Goal: Task Accomplishment & Management: Manage account settings

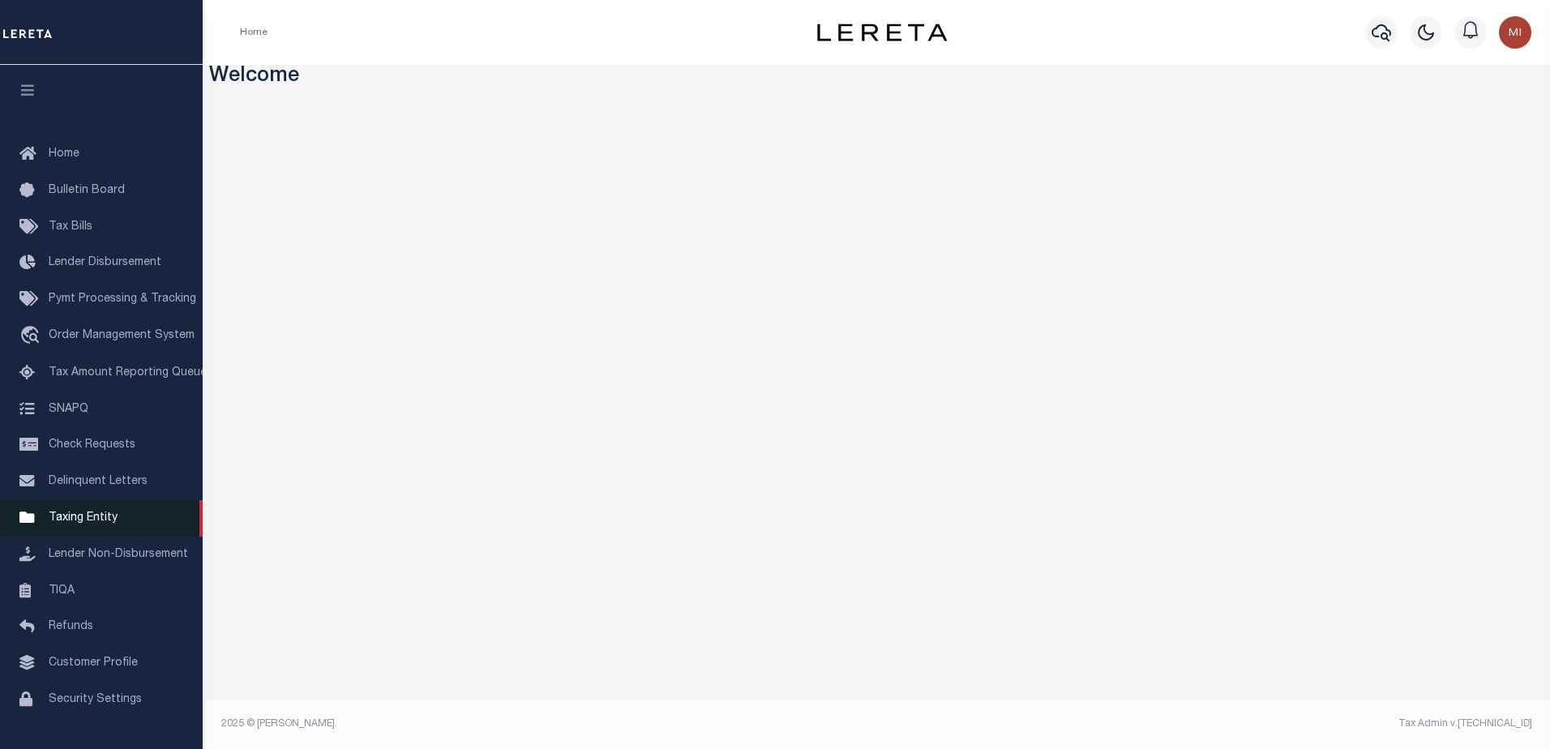
click at [89, 523] on span "Taxing Entity" at bounding box center [83, 517] width 69 height 11
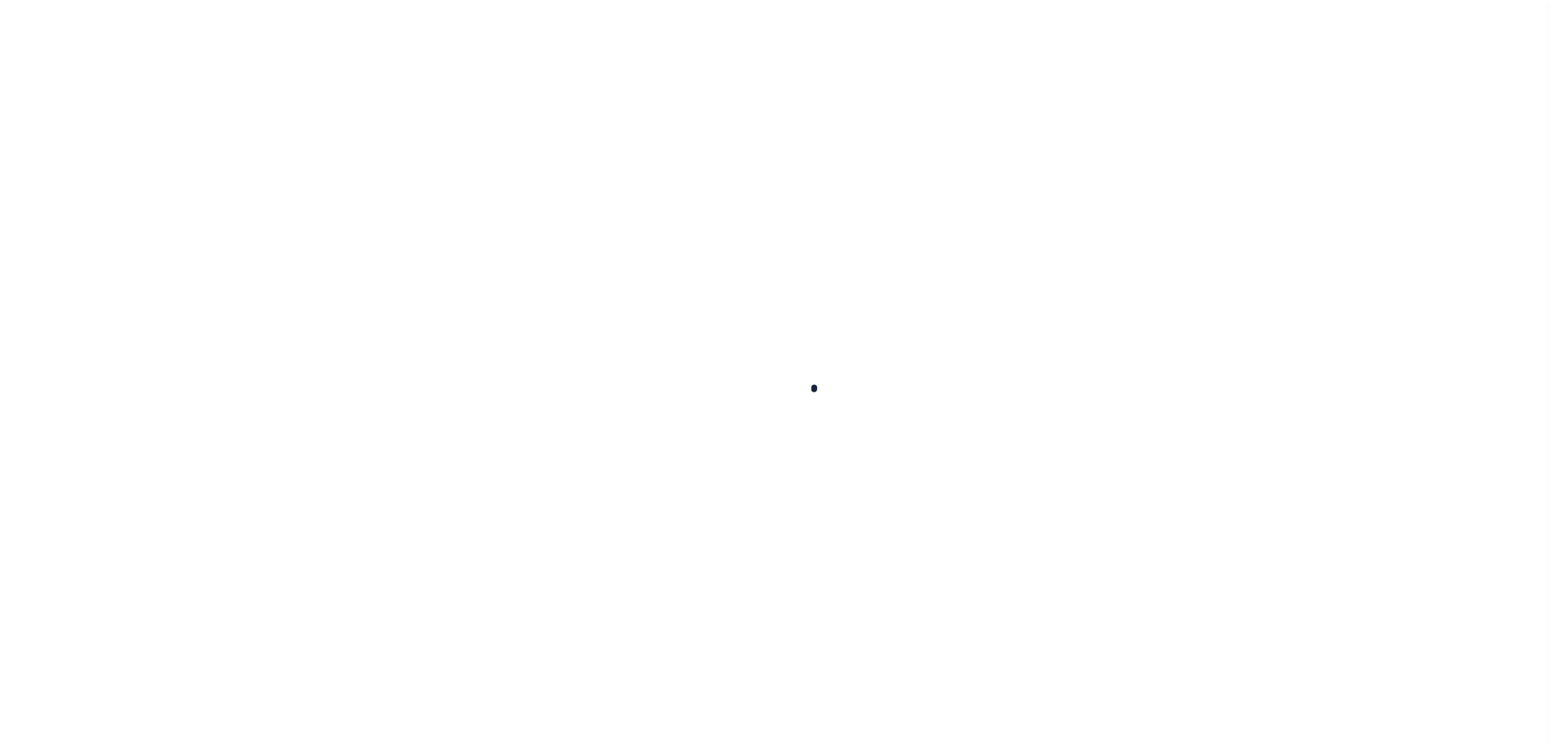
scroll to position [41, 0]
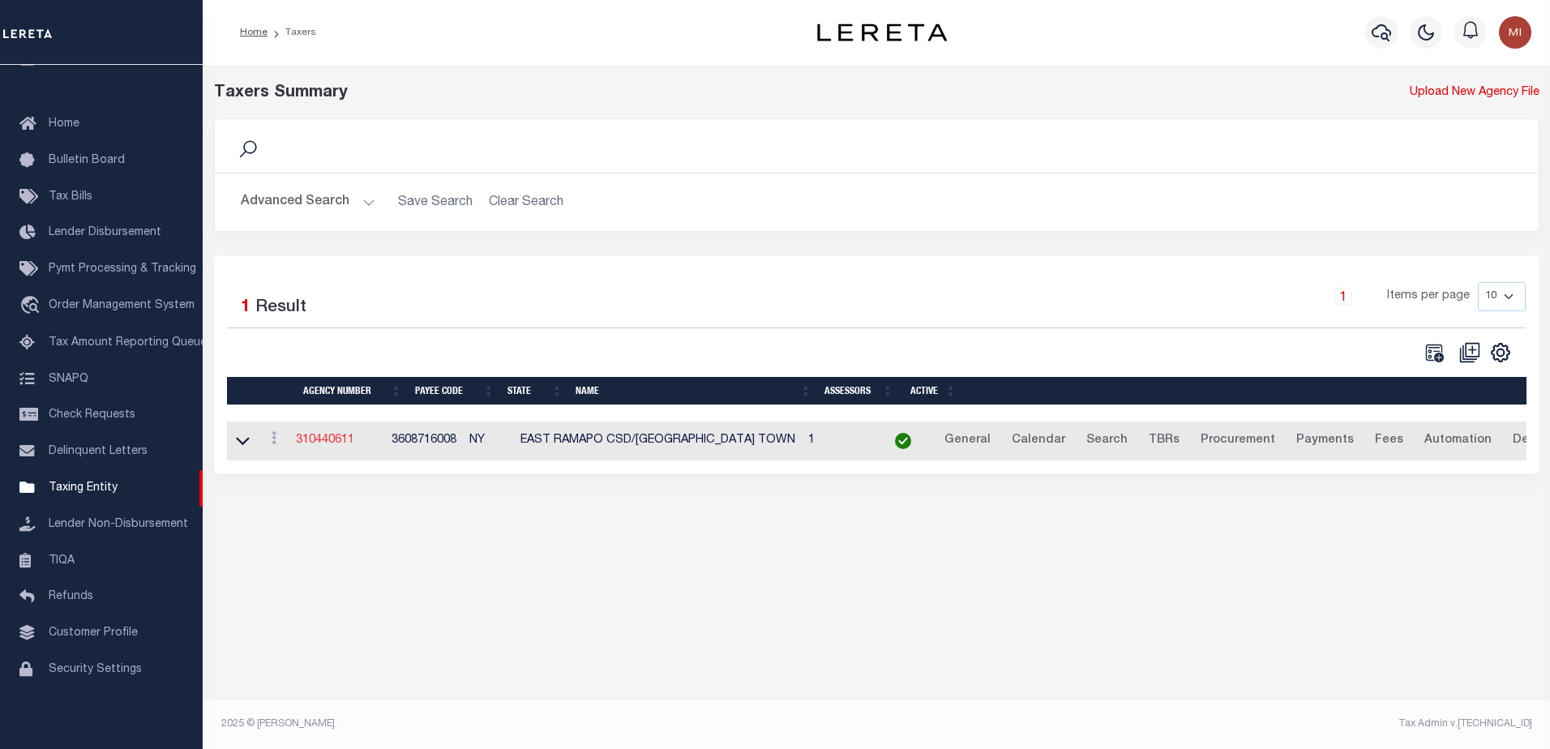
click at [336, 443] on link "310440611" at bounding box center [325, 439] width 58 height 11
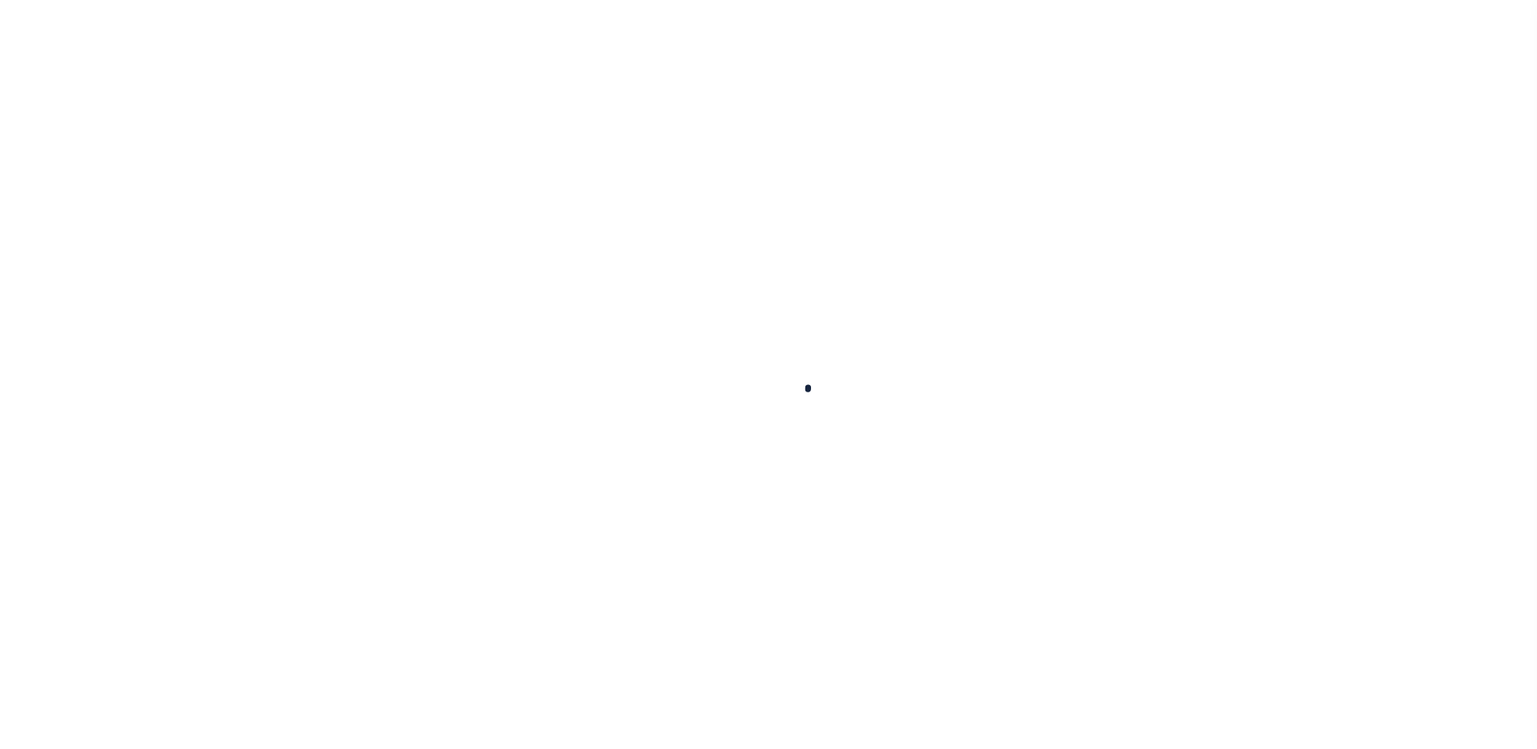
select select
checkbox input "false"
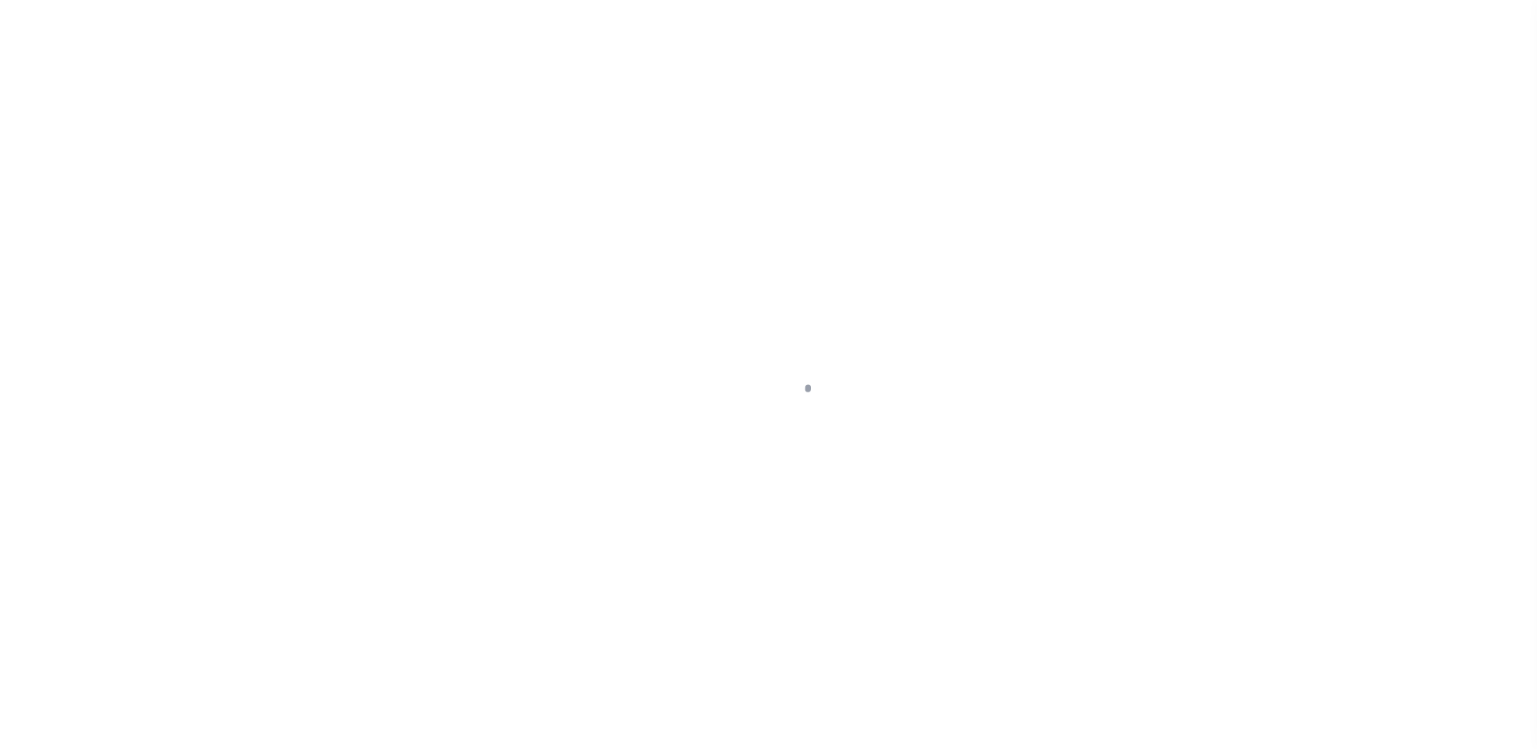
checkbox input "false"
type input "3608716008"
select select "false"
checkbox input "false"
type input "1"
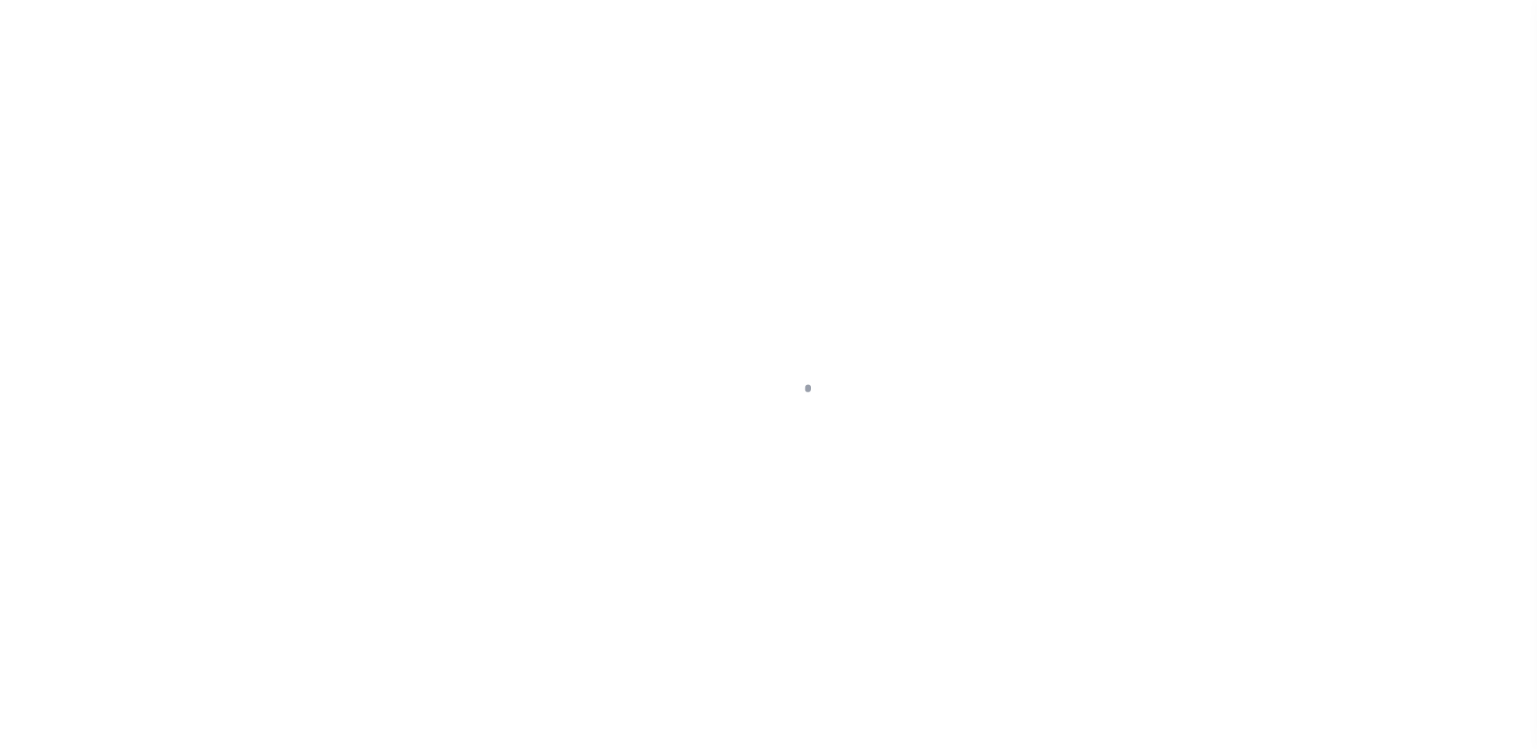
select select "true"
select select "1"
type input "70"
type input "N - Escrow reporting should not include - “Delinquent Prior Year(s) Exist”, “De…"
radio input "true"
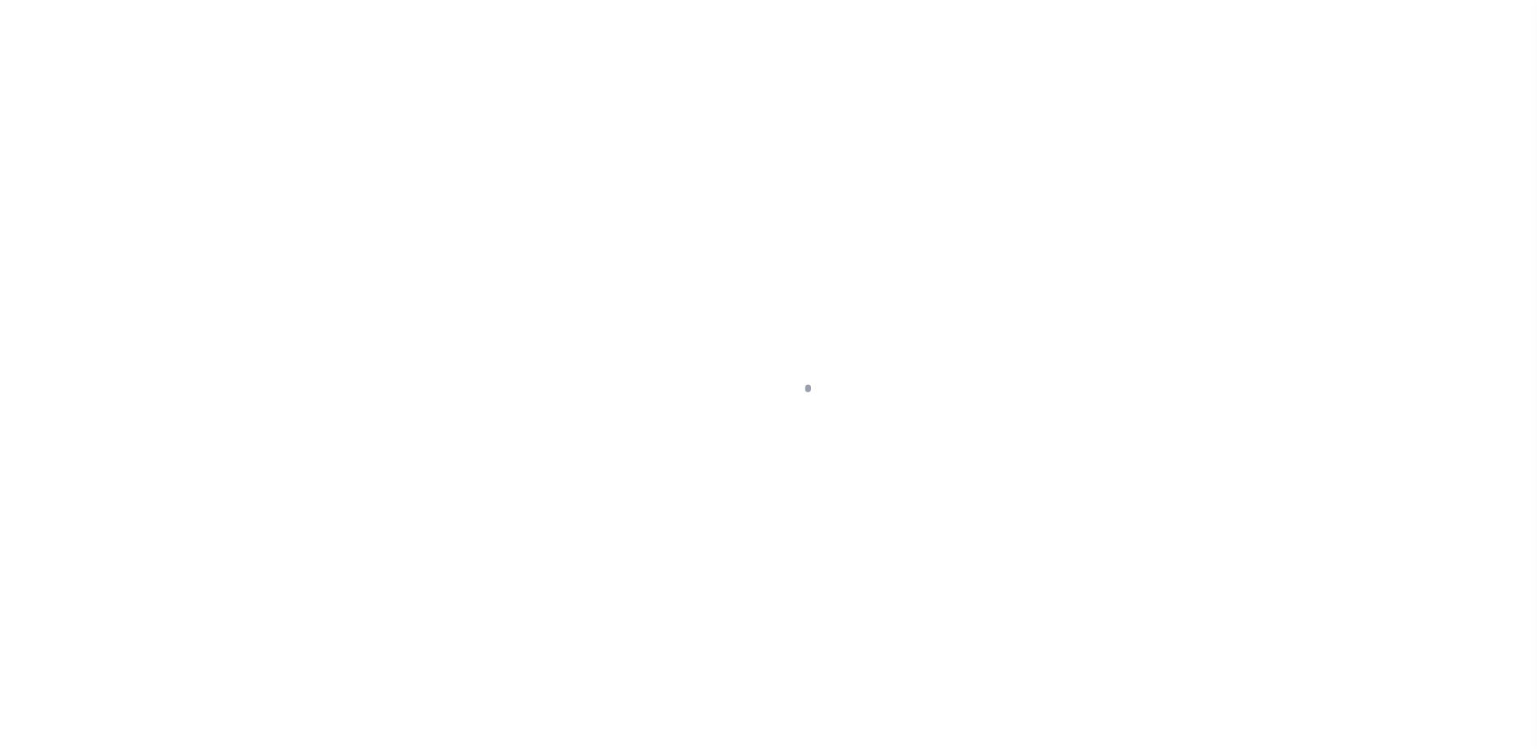
checkbox input "false"
radio input "true"
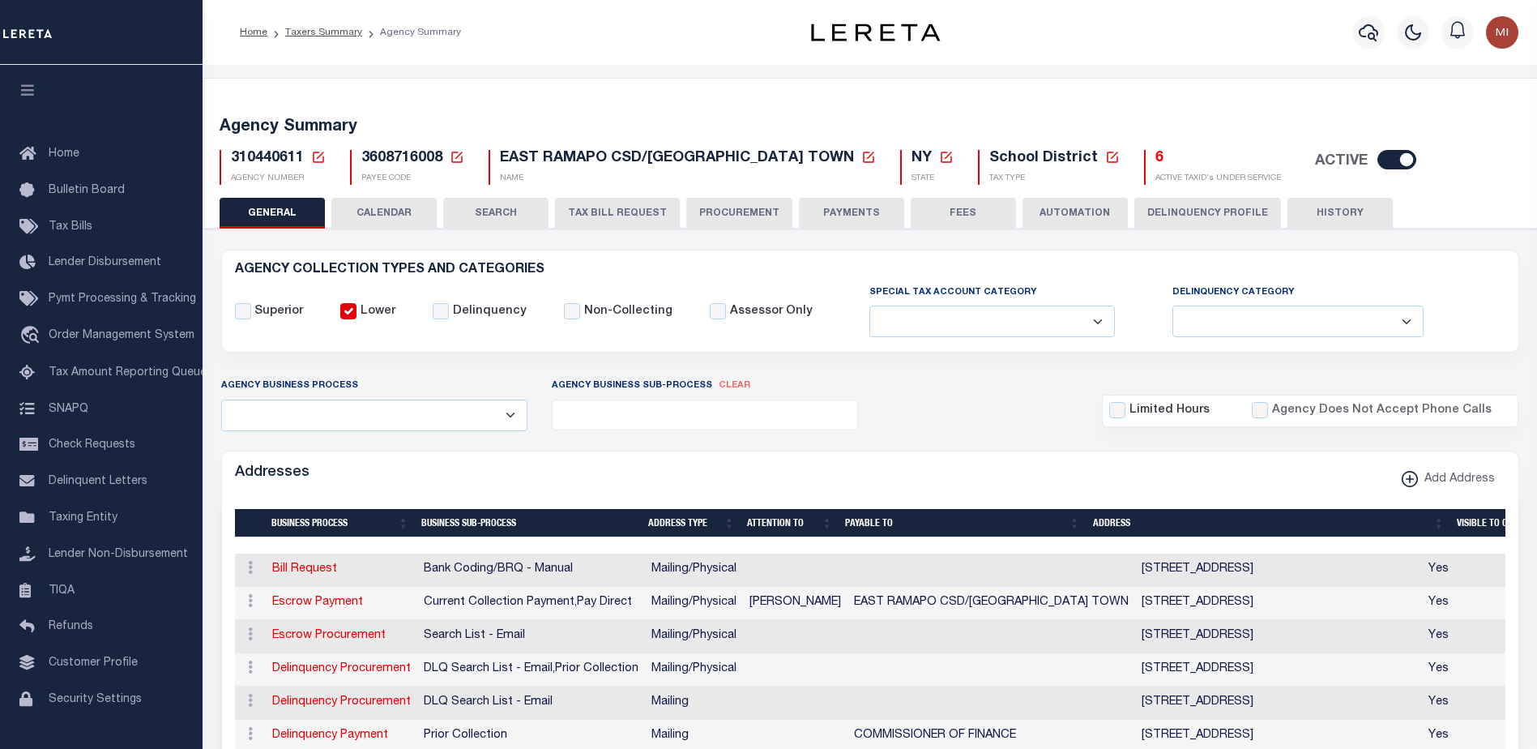
click at [840, 222] on button "PAYMENTS" at bounding box center [851, 213] width 105 height 31
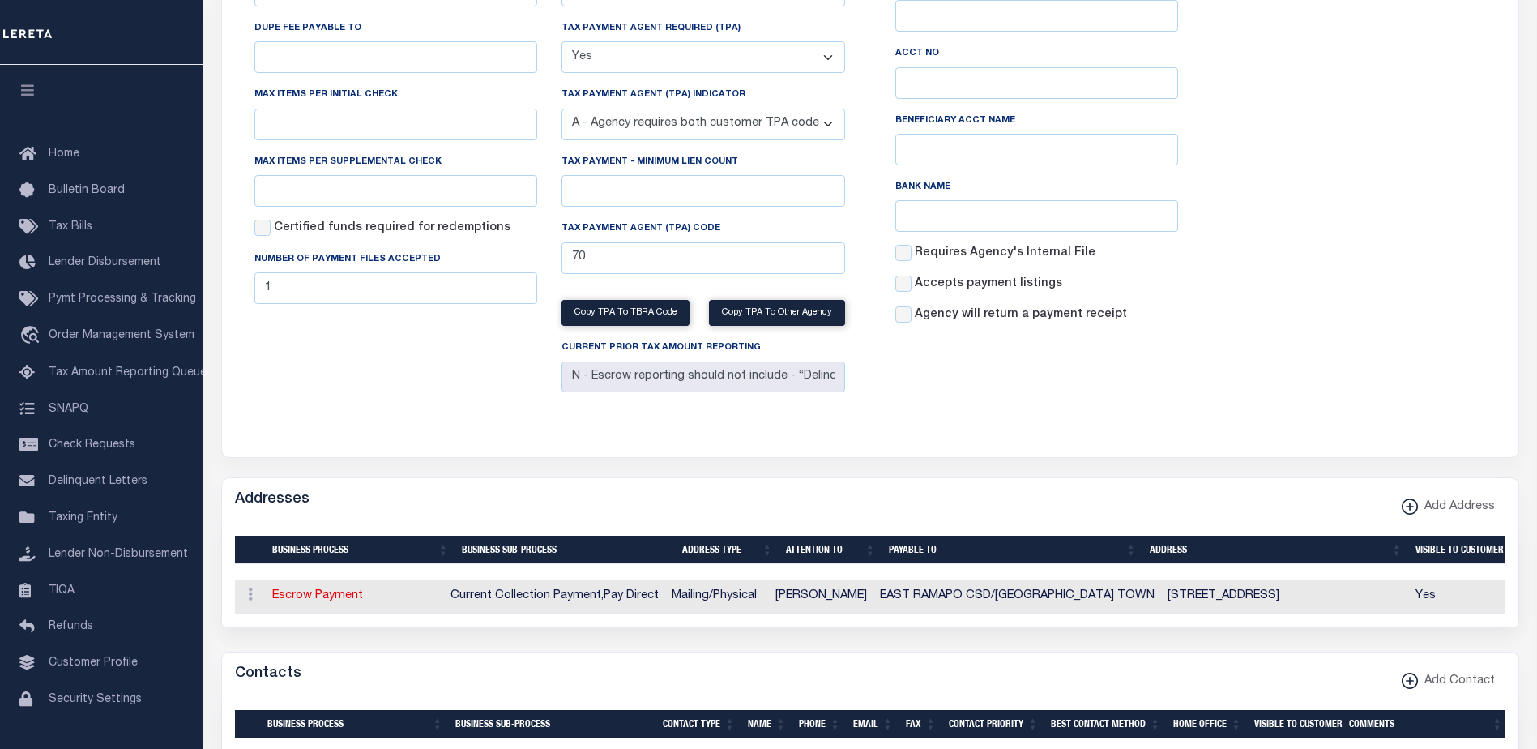
scroll to position [162, 0]
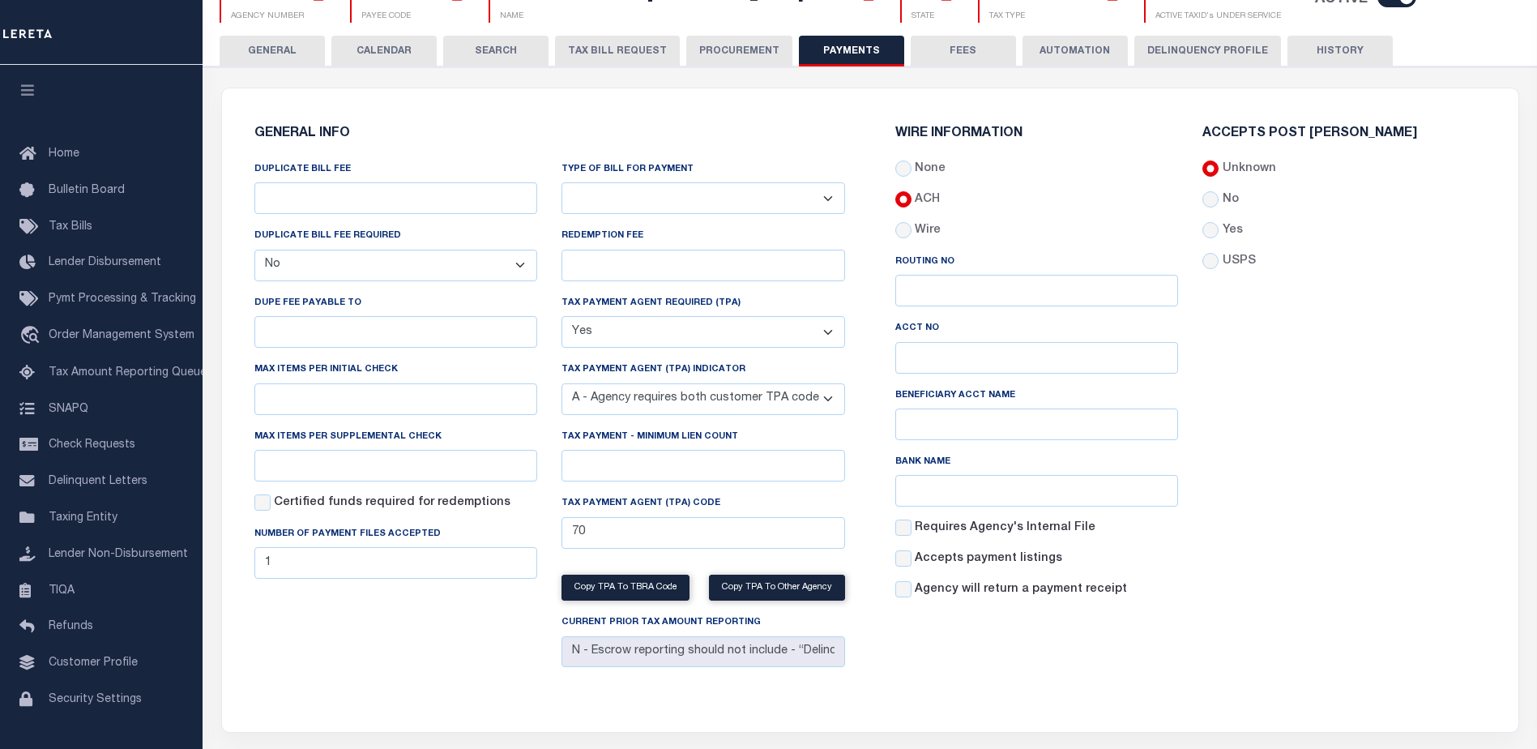
drag, startPoint x: 966, startPoint y: 45, endPoint x: 993, endPoint y: 43, distance: 26.8
click at [972, 42] on button "FEES" at bounding box center [963, 51] width 105 height 31
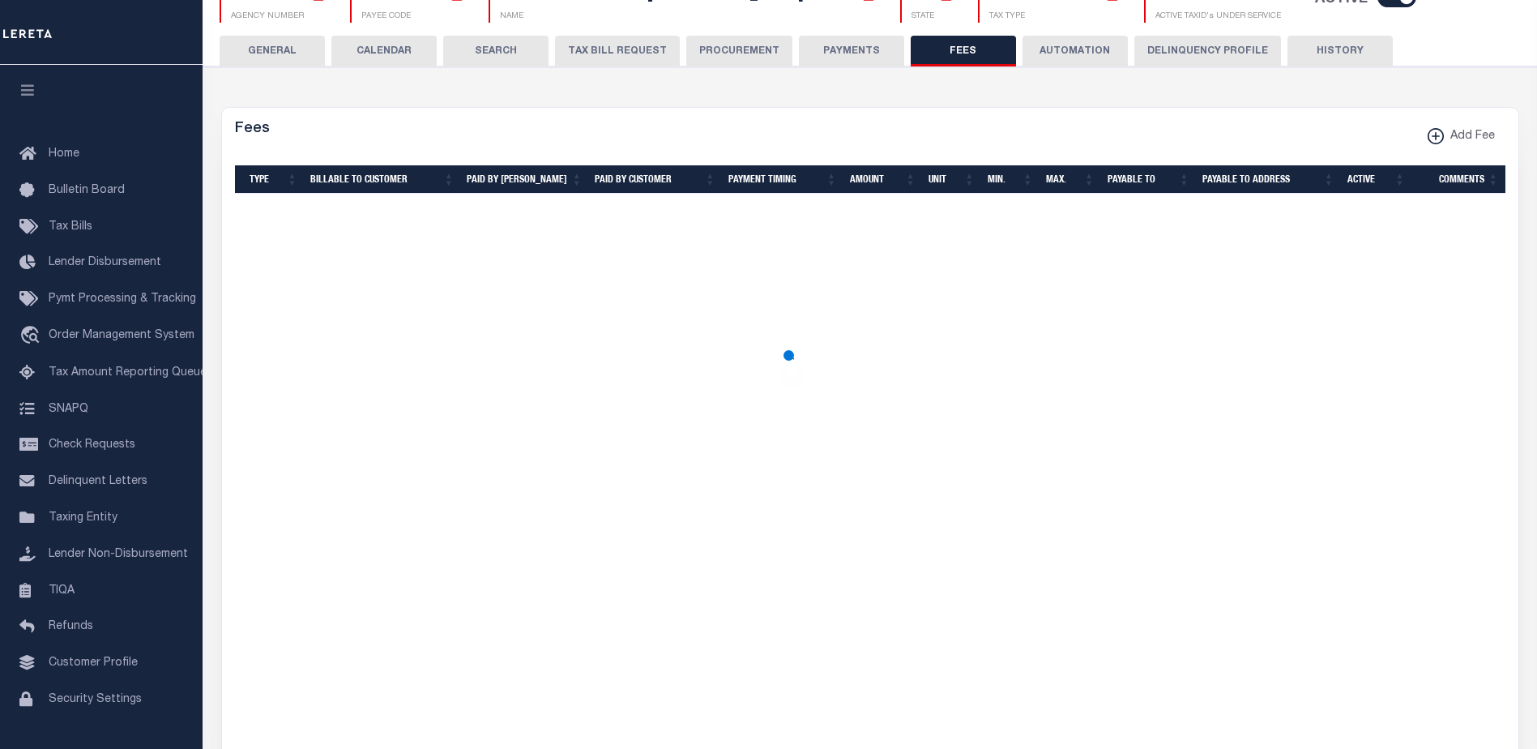
scroll to position [0, 0]
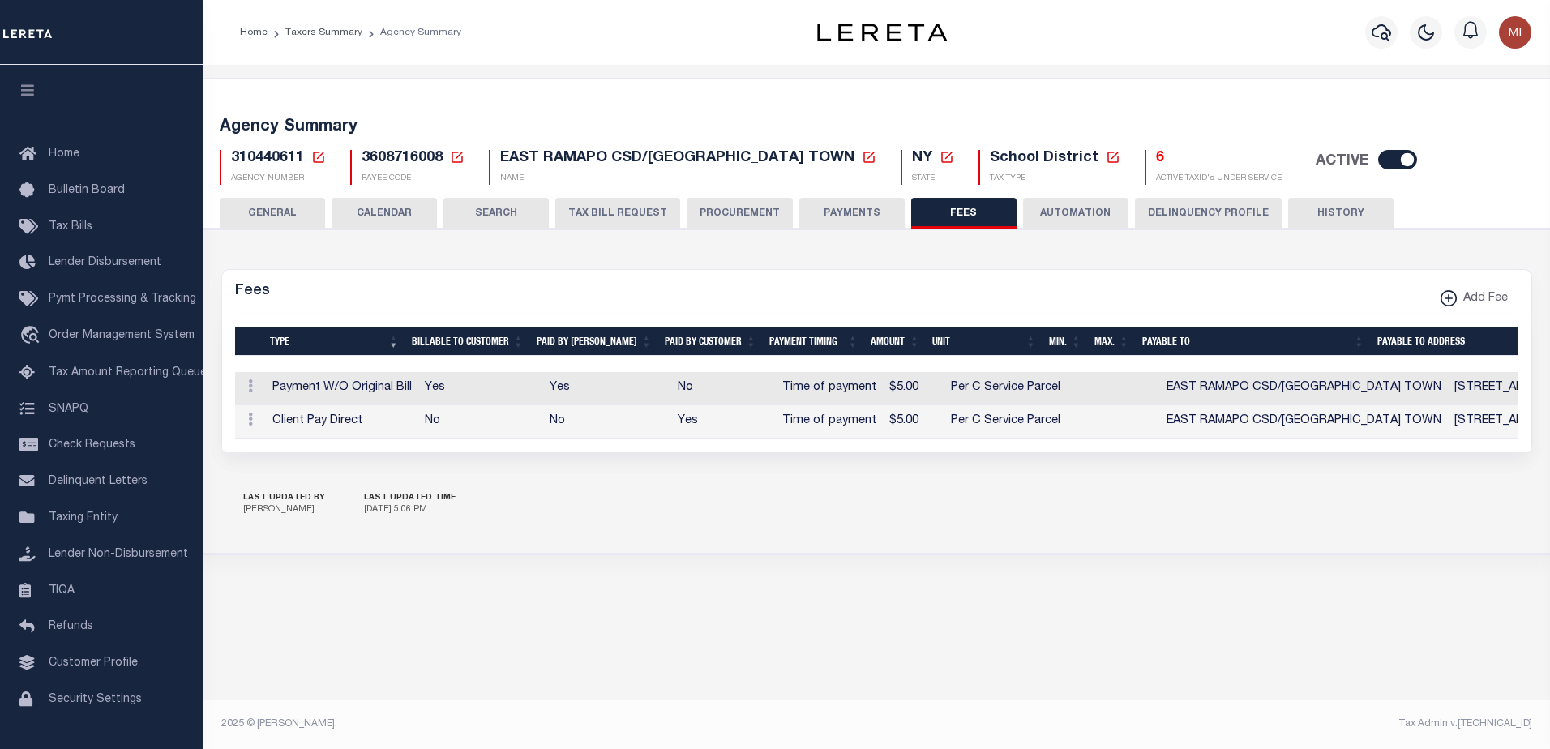
click at [1066, 49] on div "Profile Sign out" at bounding box center [1264, 32] width 546 height 57
click at [1075, 212] on button "AUTOMATION" at bounding box center [1075, 213] width 105 height 31
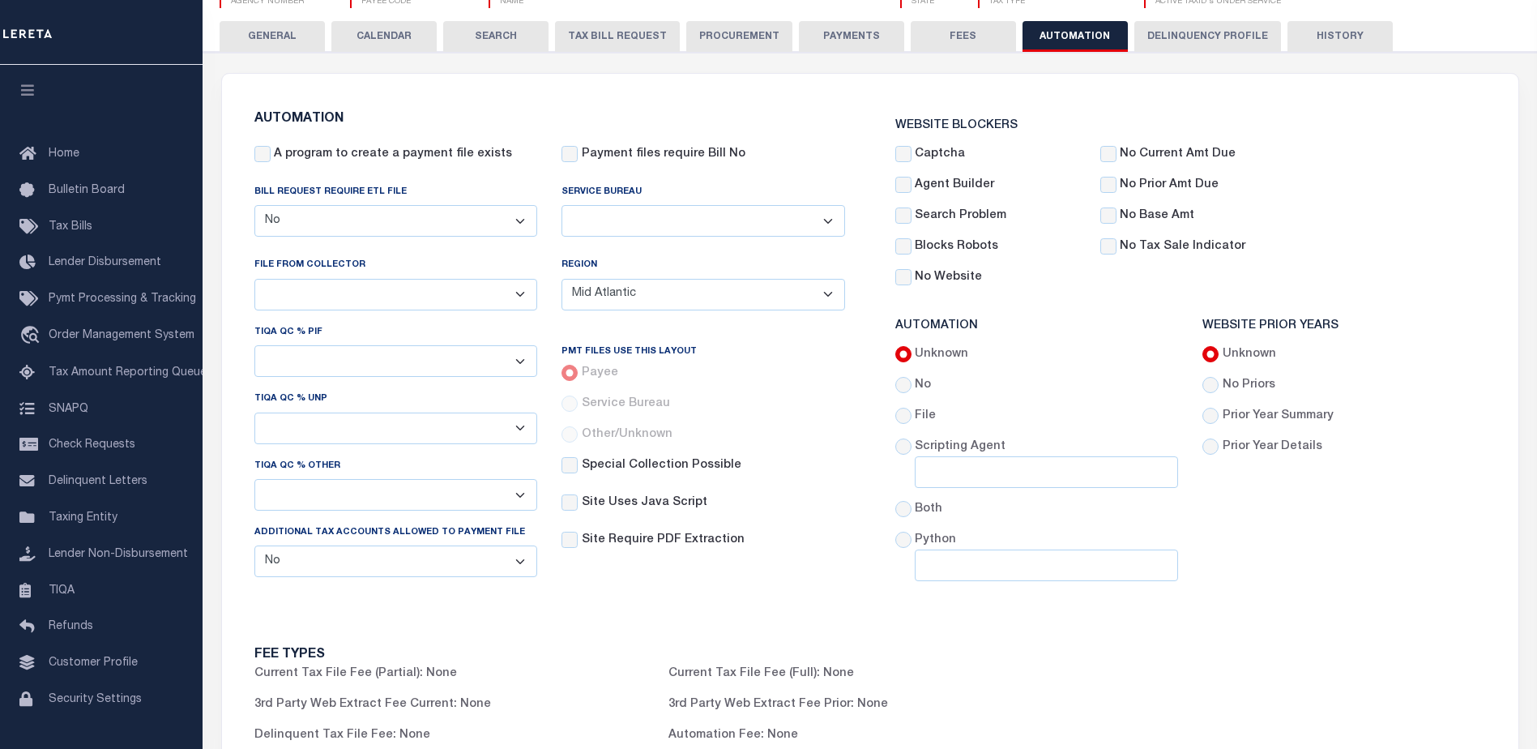
scroll to position [130, 0]
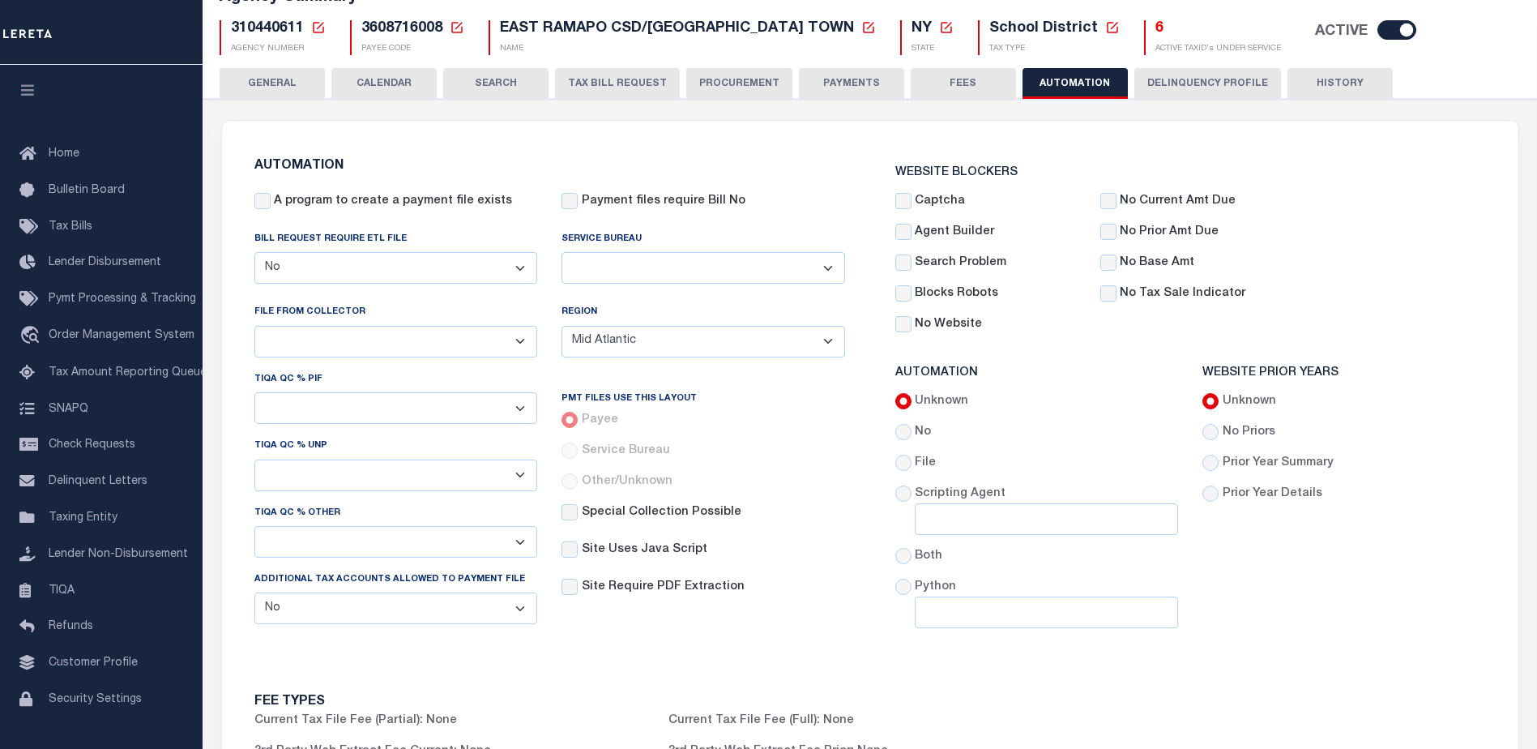
click at [1170, 83] on button "Delinquency Profile" at bounding box center [1208, 83] width 147 height 31
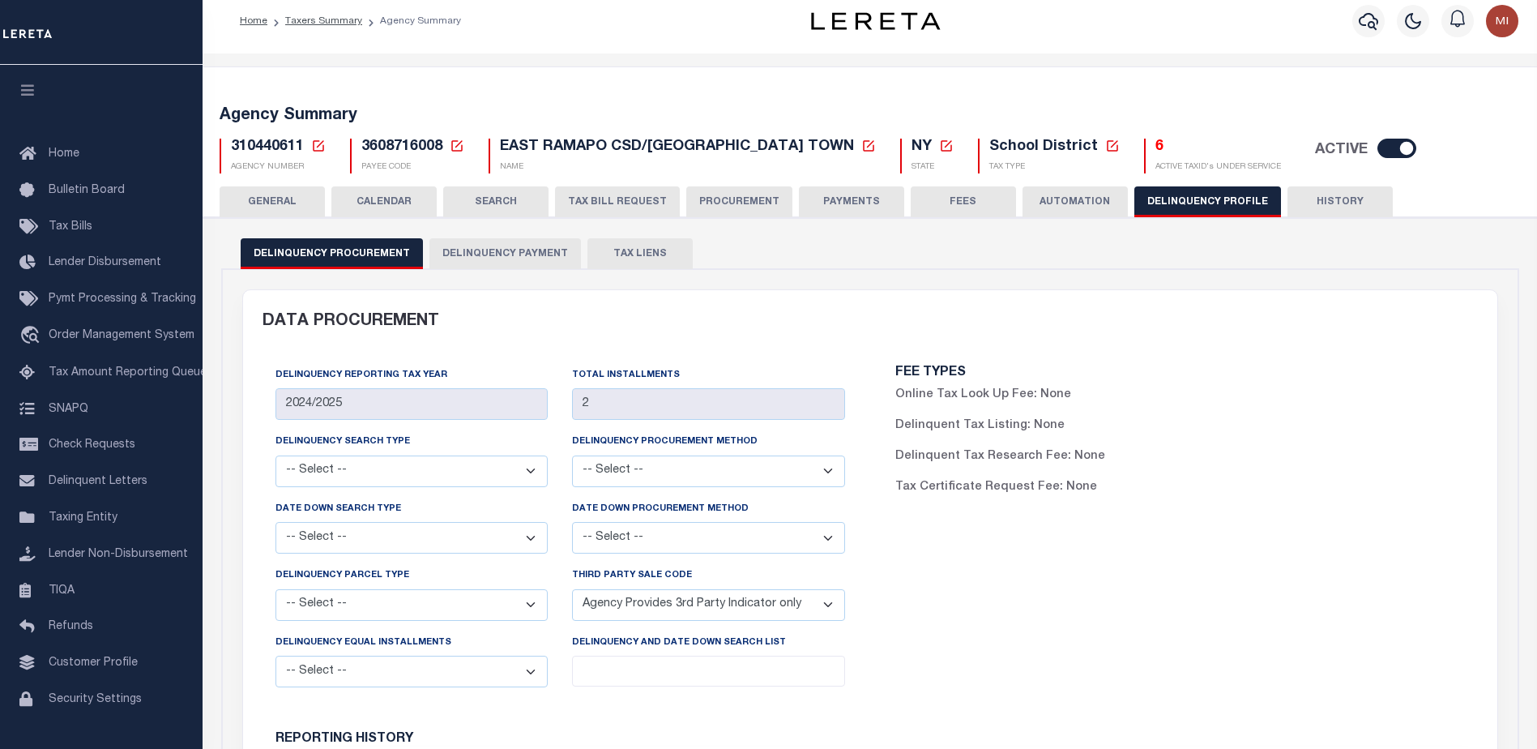
scroll to position [0, 0]
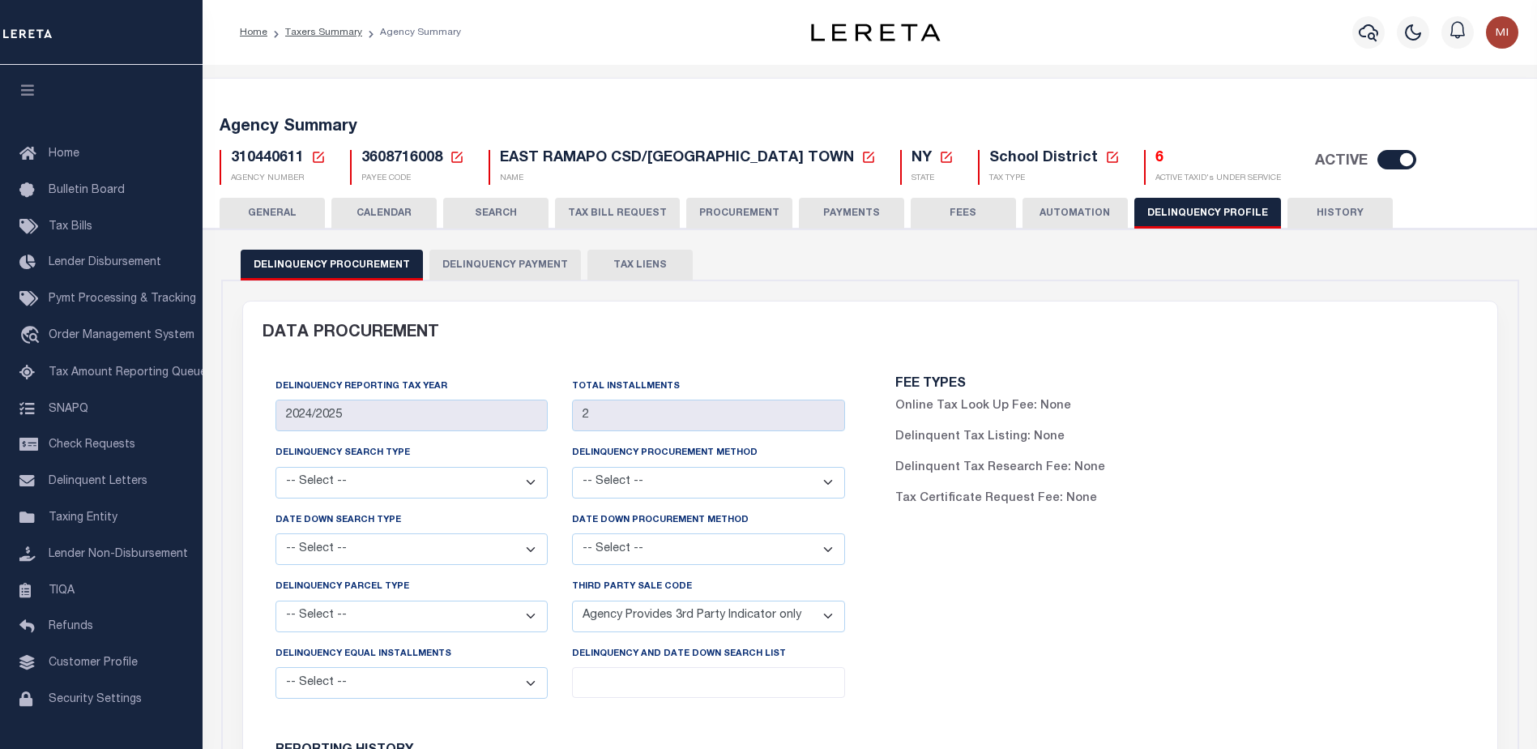
click at [1332, 216] on button "HISTORY" at bounding box center [1340, 213] width 105 height 31
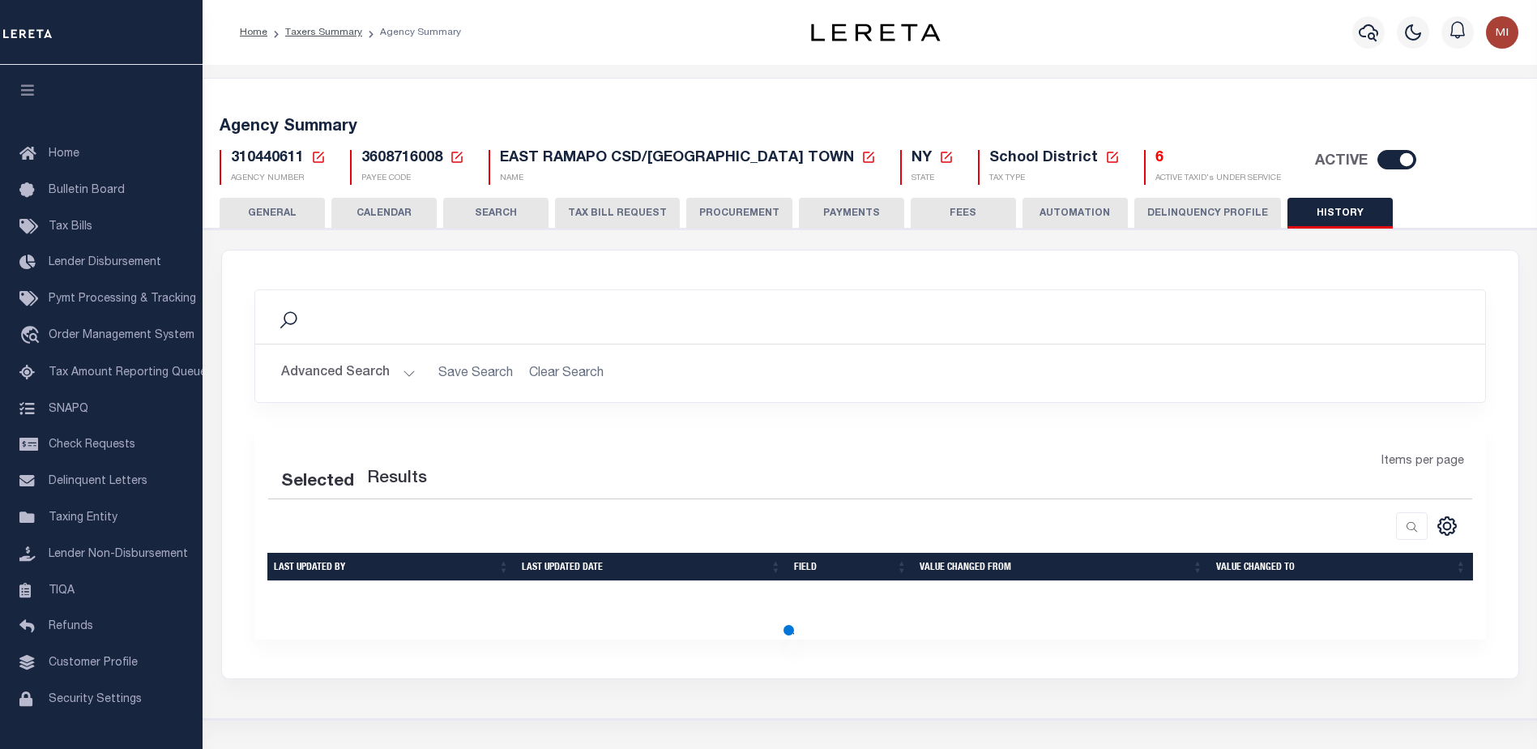
click at [1179, 216] on button "Delinquency Profile" at bounding box center [1208, 213] width 147 height 31
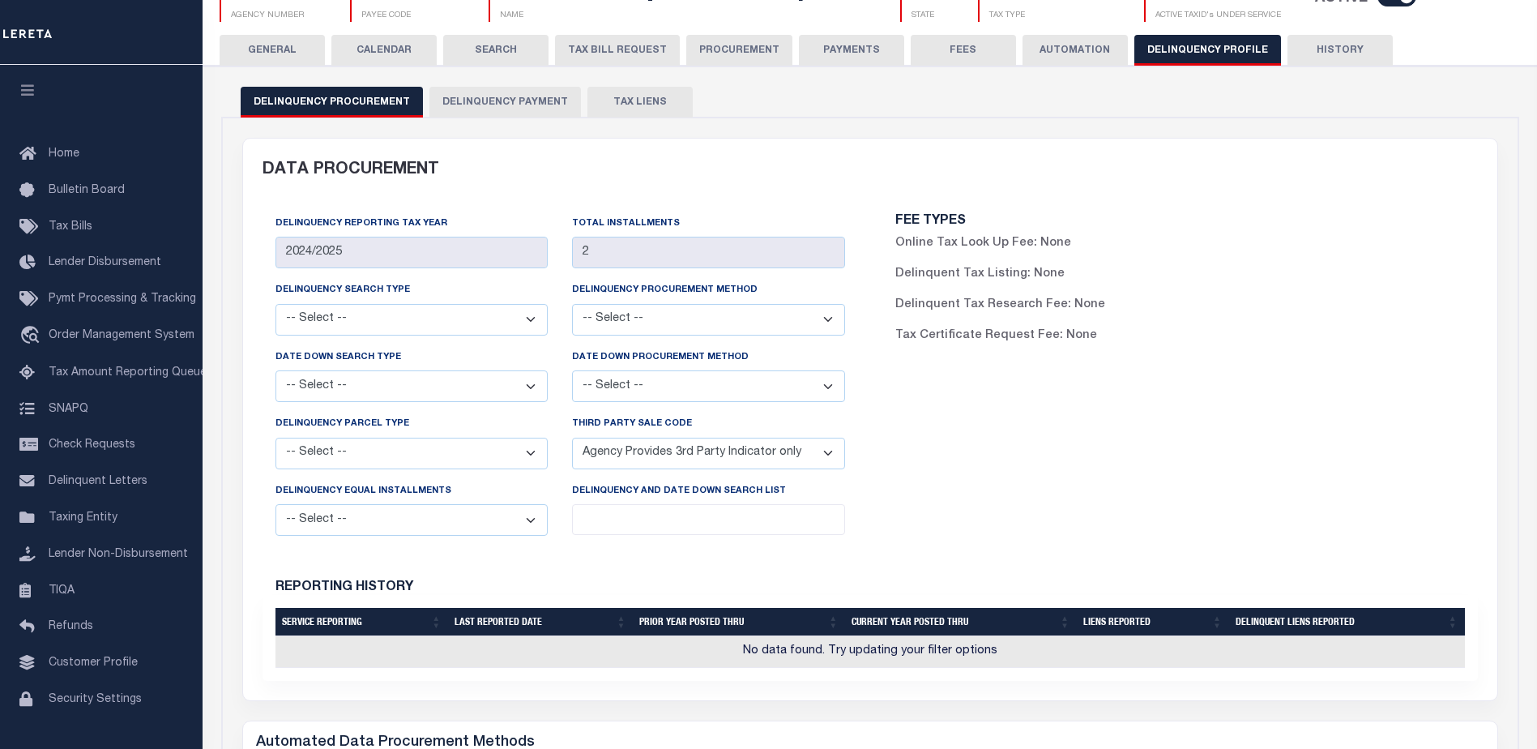
scroll to position [243, 0]
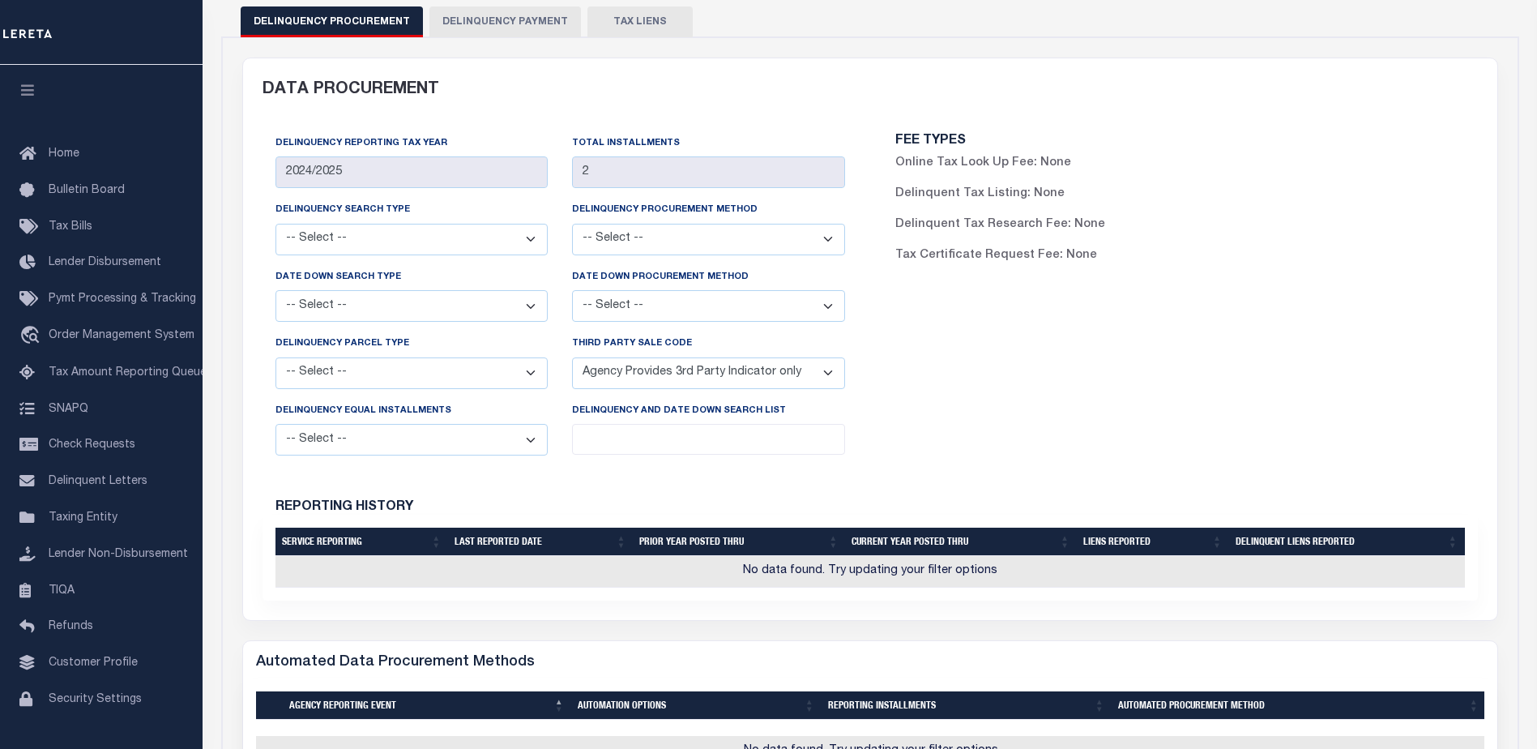
click at [463, 434] on select "-- Select -- Yes No" at bounding box center [412, 440] width 273 height 32
click at [465, 434] on select "-- Select -- Yes No" at bounding box center [412, 440] width 273 height 32
click at [442, 444] on select "-- Select -- Yes No" at bounding box center [412, 440] width 273 height 32
select select "Y"
click at [276, 428] on select "-- Select -- Yes No" at bounding box center [412, 440] width 273 height 32
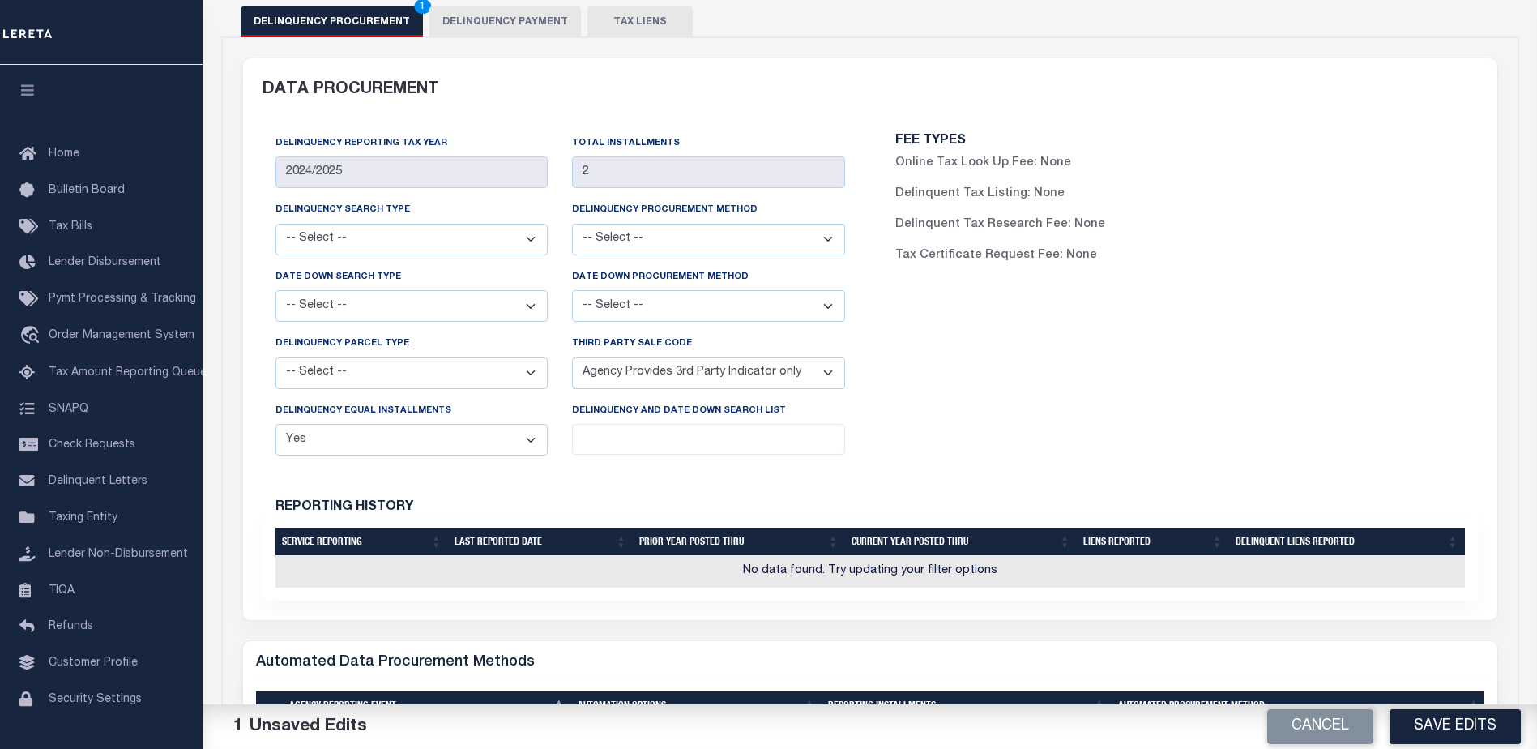
scroll to position [324, 0]
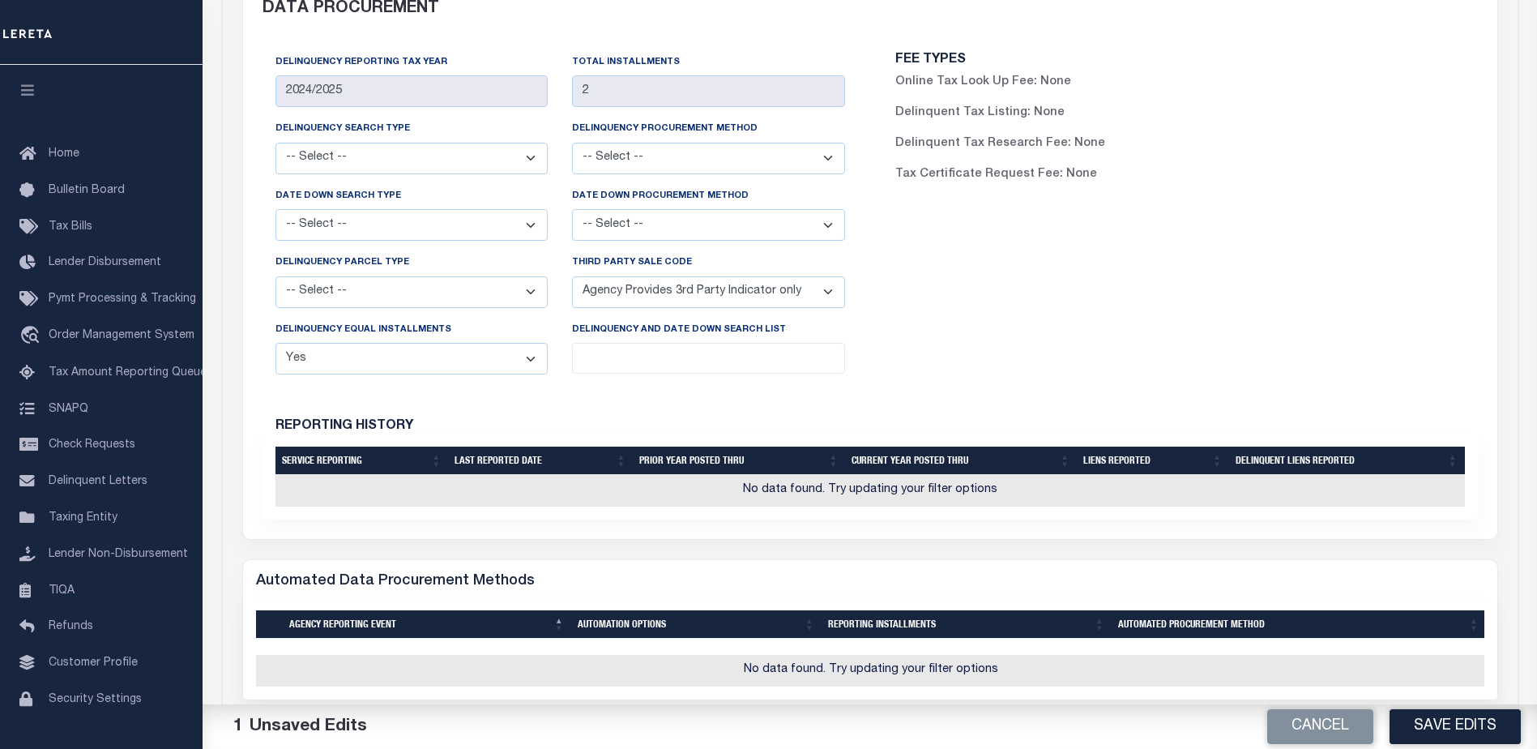
drag, startPoint x: 1419, startPoint y: 719, endPoint x: 862, endPoint y: 411, distance: 637.0
click at [1420, 718] on button "Save Edits" at bounding box center [1455, 726] width 131 height 35
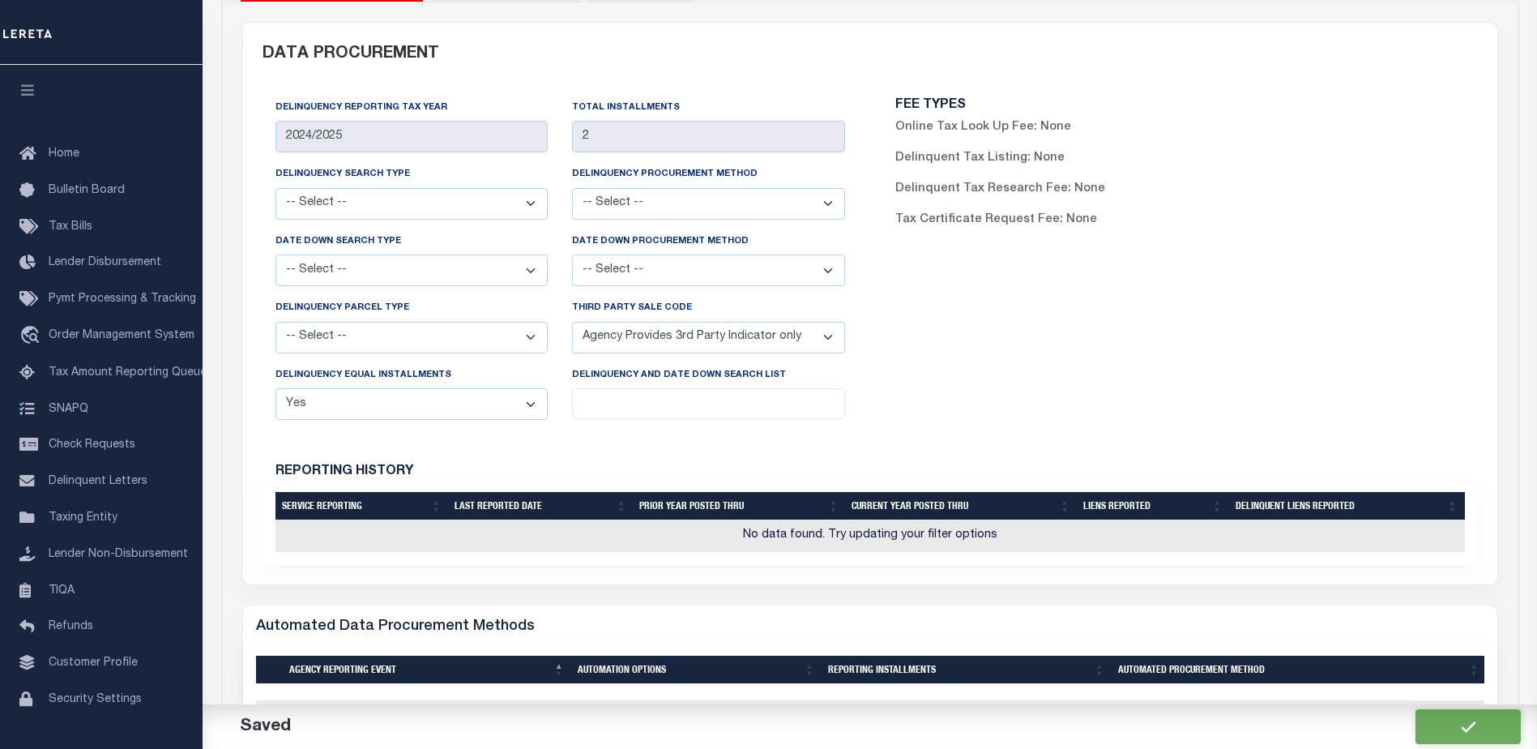
scroll to position [81, 0]
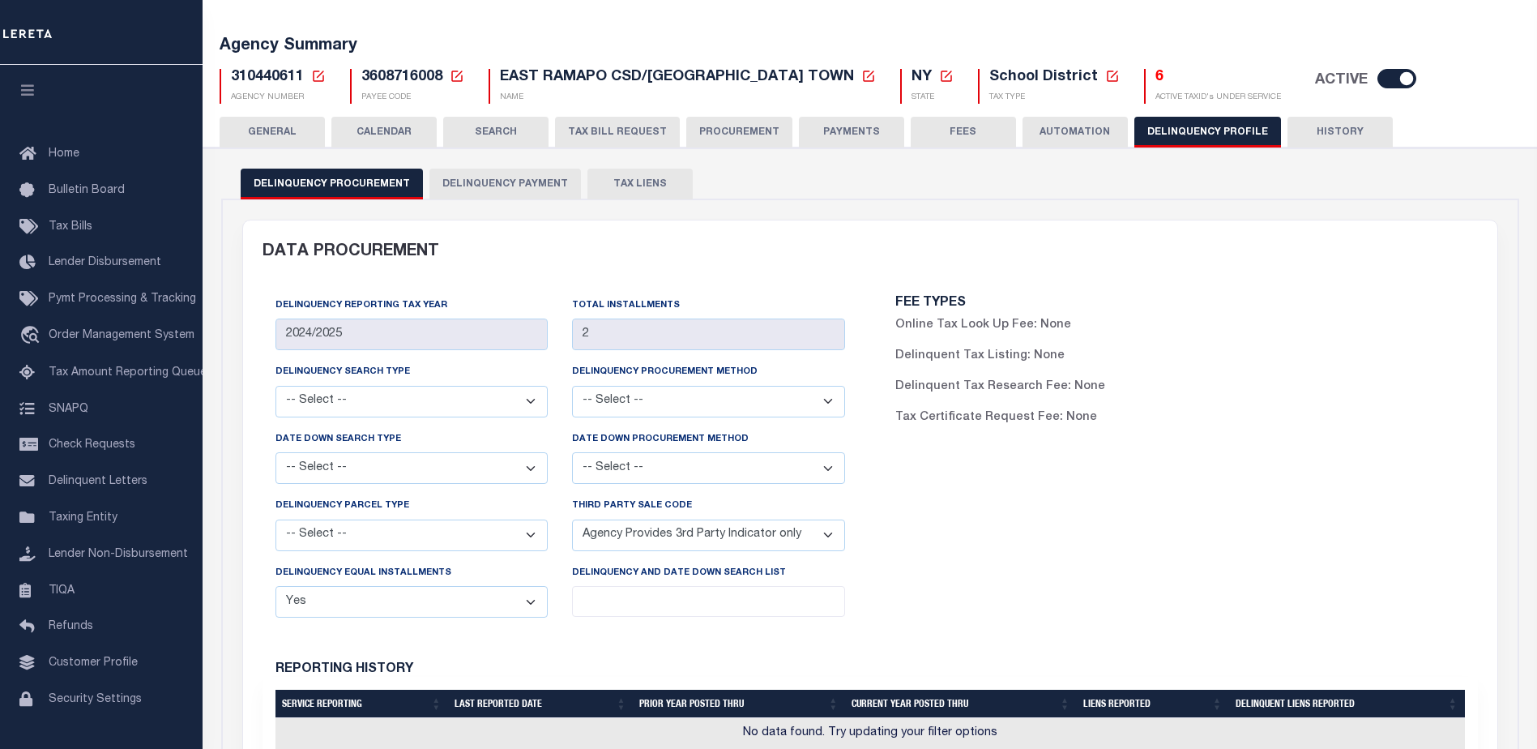
click at [380, 79] on span "3608716008" at bounding box center [401, 77] width 81 height 15
click at [381, 79] on span "3608716008" at bounding box center [401, 77] width 81 height 15
copy span "3608716008"
click at [601, 654] on div "Reporting History" at bounding box center [871, 659] width 1216 height 33
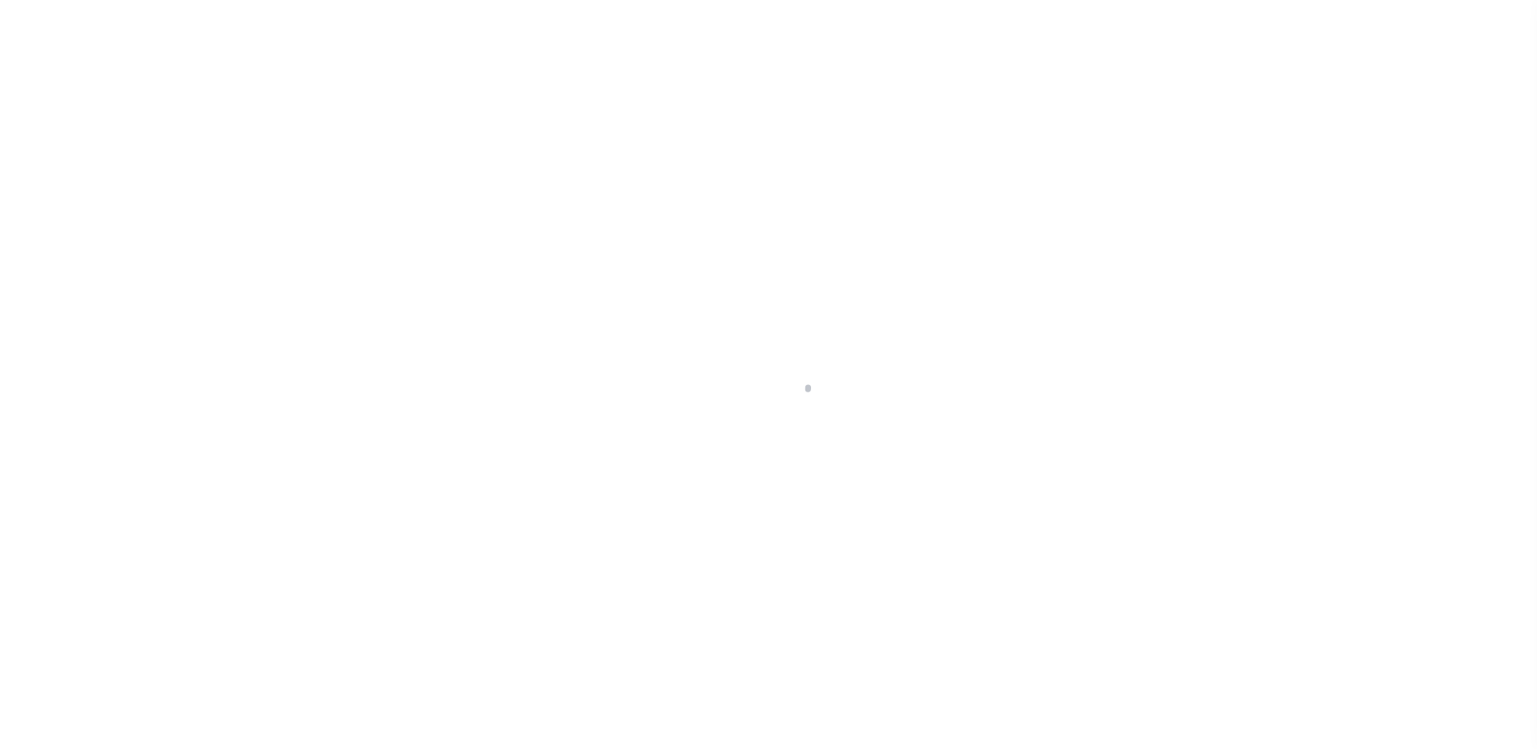
select select
checkbox input "false"
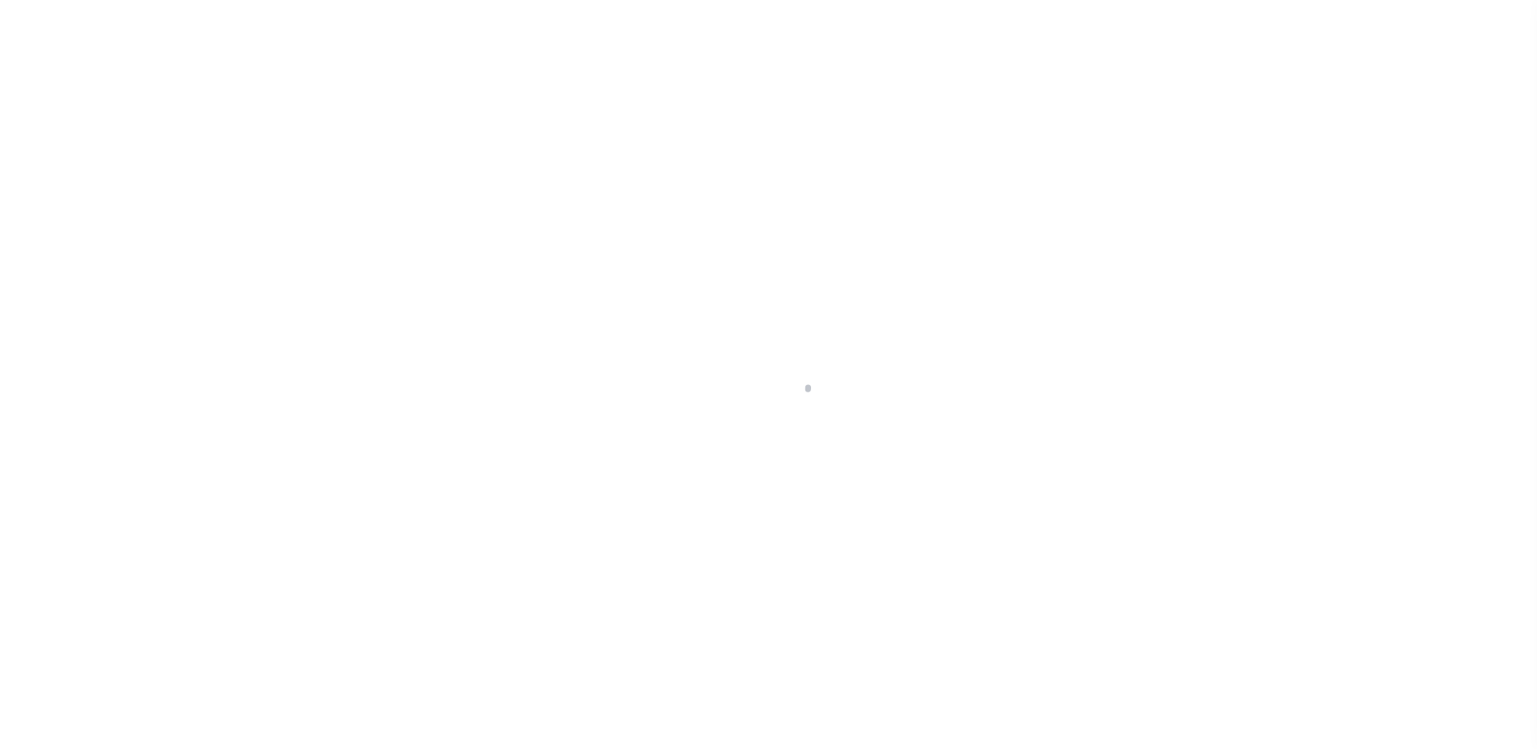
checkbox input "false"
type input "3608716008"
type input "2024/2025"
type input "2"
select select "Y"
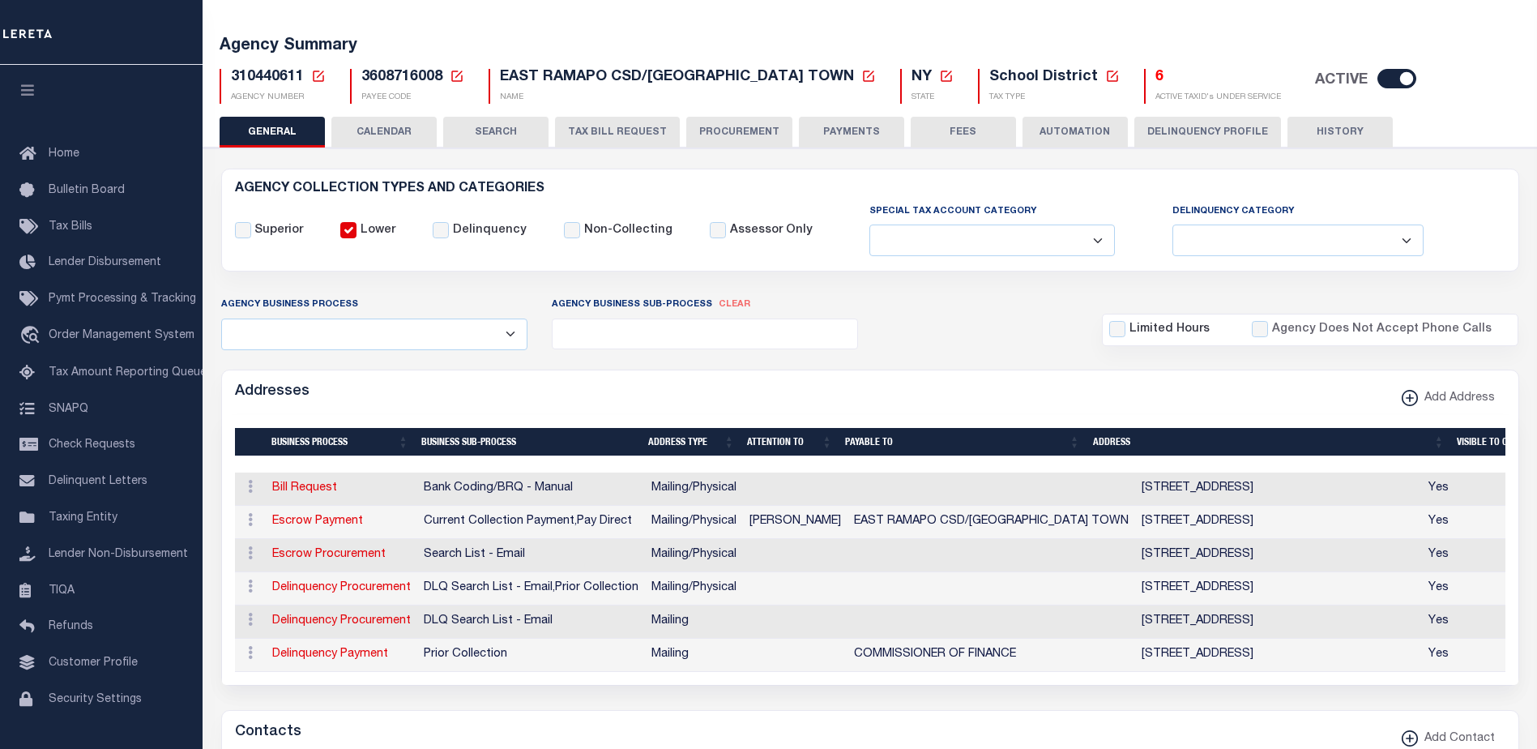
scroll to position [81, 0]
drag, startPoint x: 1190, startPoint y: 140, endPoint x: 1171, endPoint y: 138, distance: 18.8
click at [1190, 139] on button "Delinquency Profile" at bounding box center [1208, 132] width 147 height 31
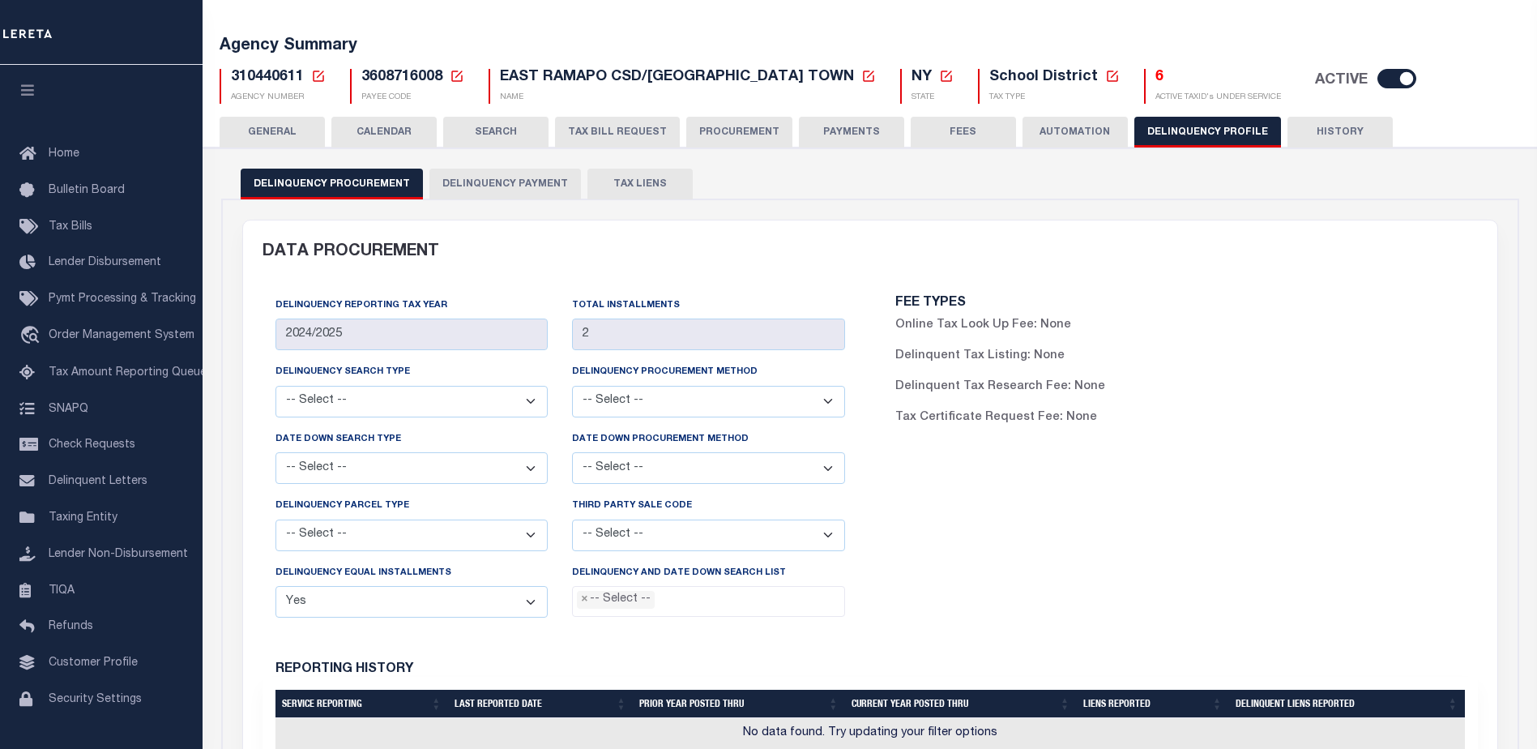
click at [718, 134] on button "PROCUREMENT" at bounding box center [739, 132] width 106 height 31
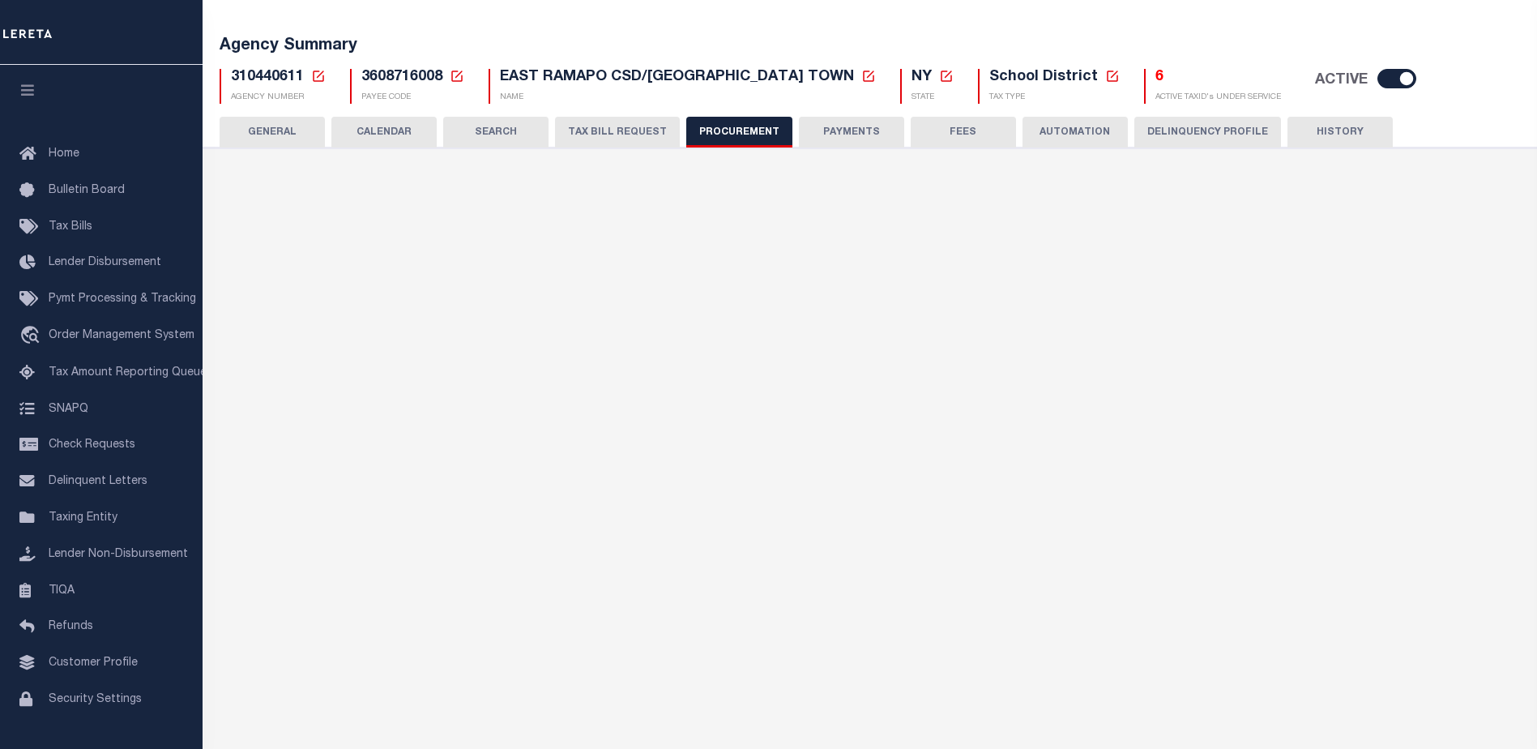
type input "$25,000"
select select "1"
select select "4"
checkbox input "true"
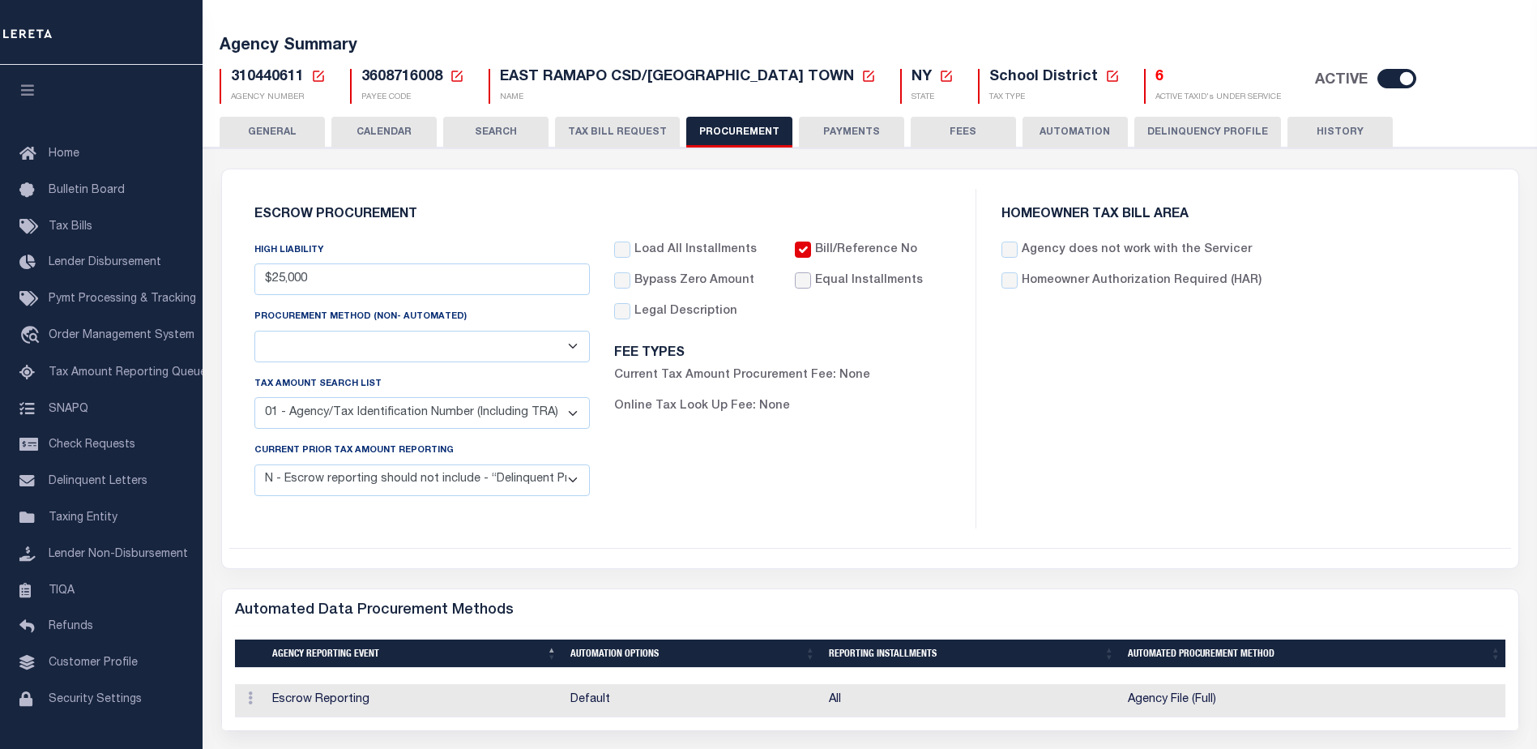
click at [804, 281] on input "Equal Installments" at bounding box center [803, 280] width 16 height 16
checkbox input "true"
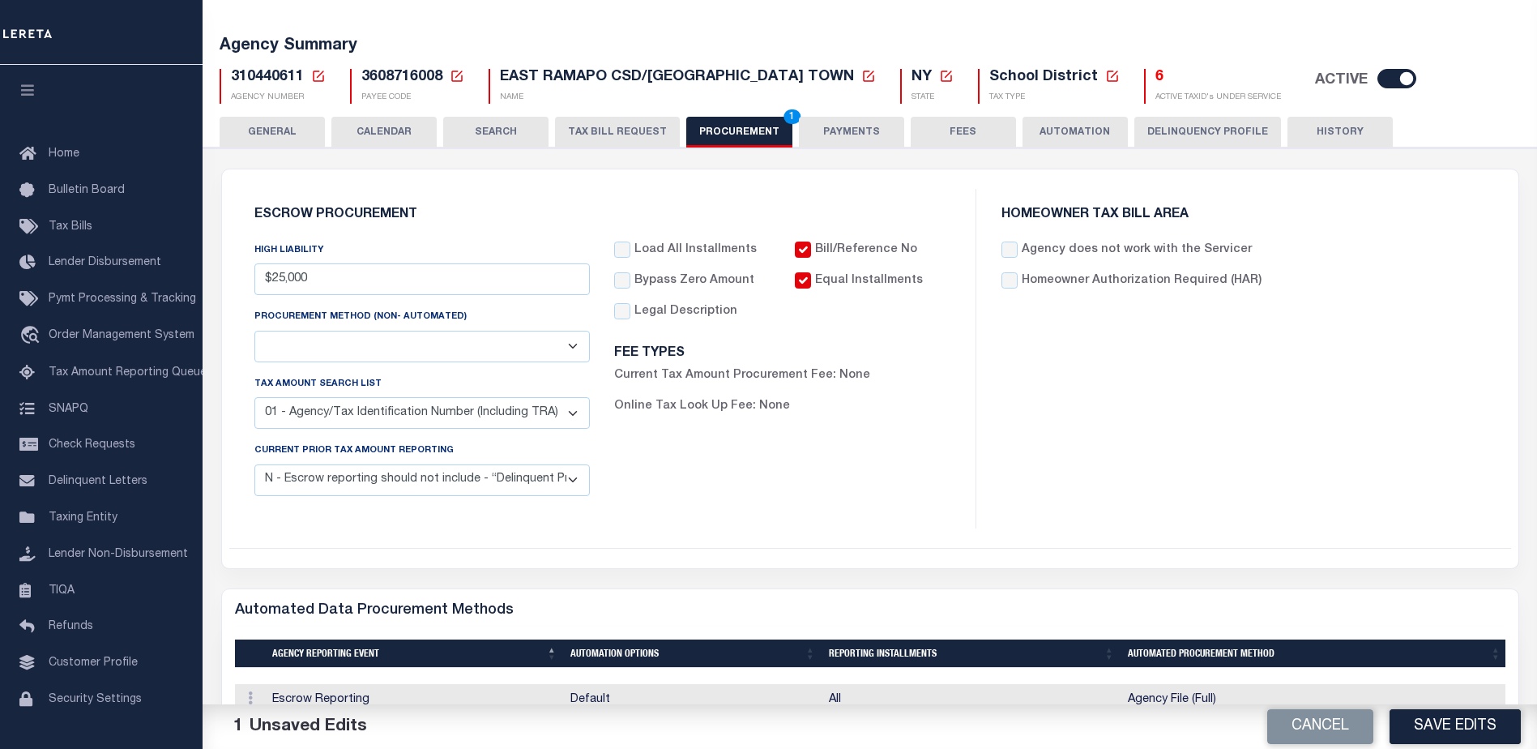
drag, startPoint x: 1443, startPoint y: 725, endPoint x: 1021, endPoint y: 444, distance: 506.7
click at [1436, 712] on button "Save Edits" at bounding box center [1455, 726] width 131 height 35
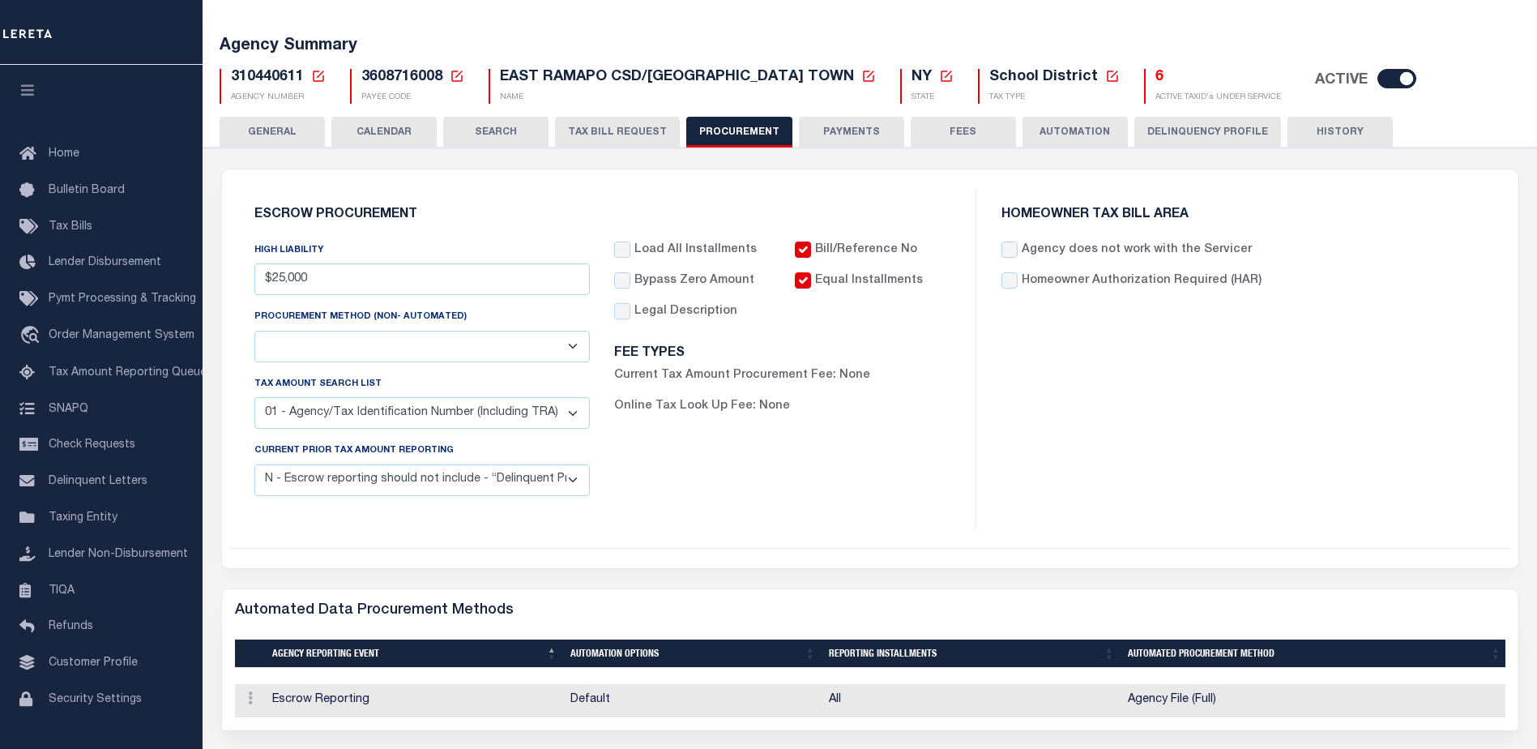
click at [861, 131] on button "PAYMENTS" at bounding box center [851, 132] width 105 height 31
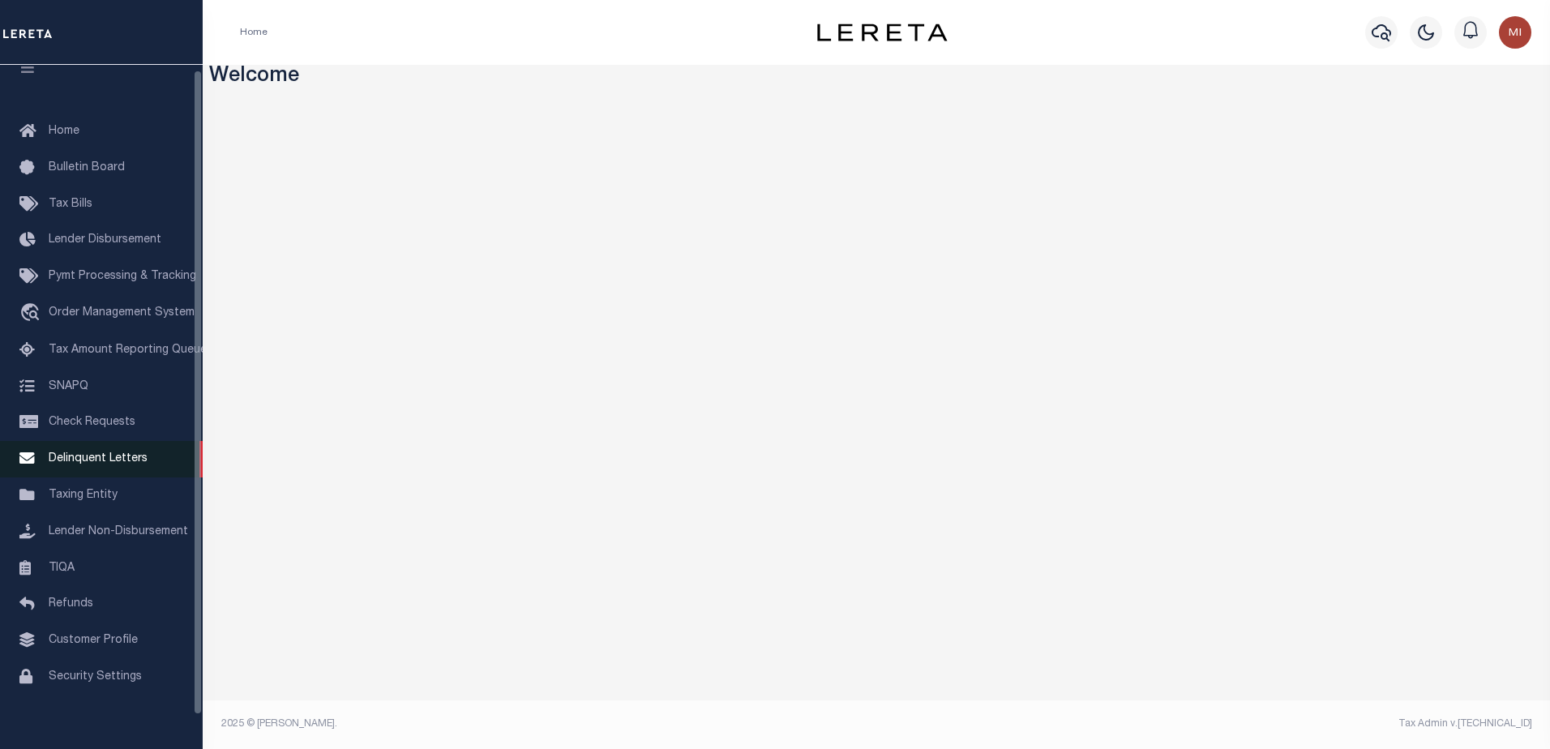
scroll to position [41, 0]
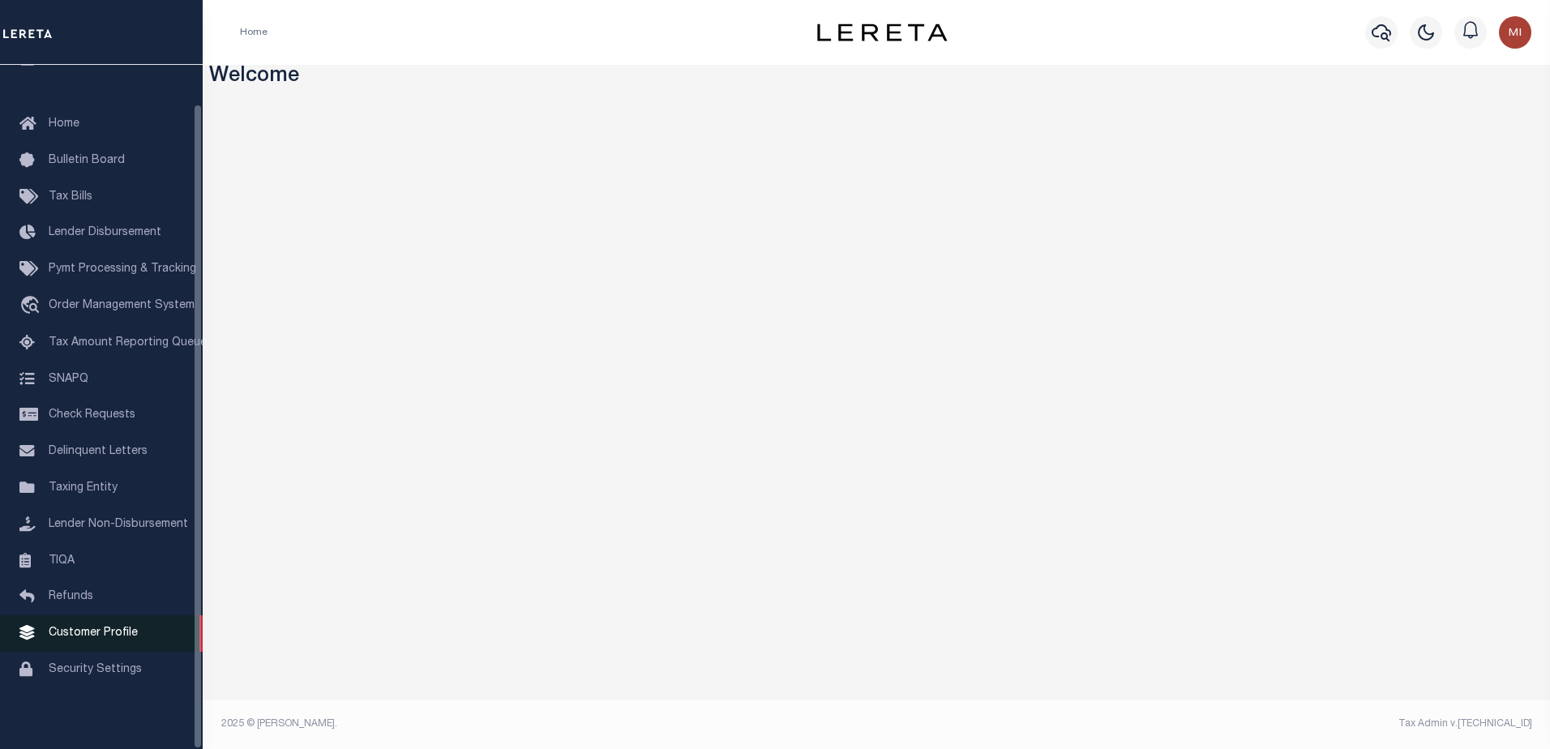
click at [114, 631] on span "Customer Profile" at bounding box center [93, 632] width 89 height 11
